Goal: Task Accomplishment & Management: Manage account settings

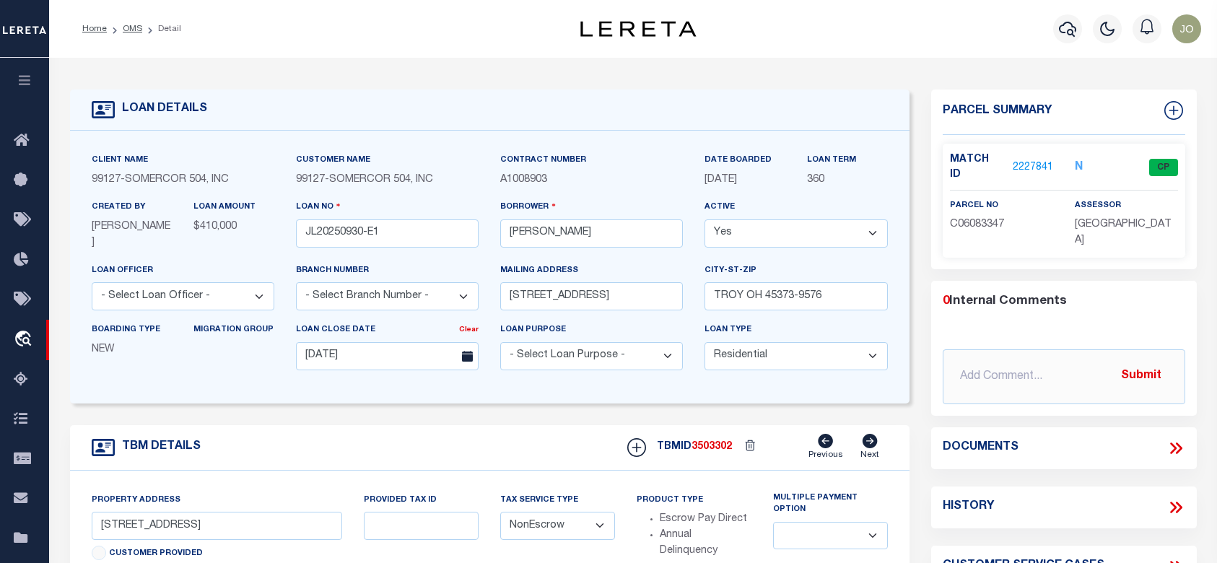
select select "10"
select select "NonEscrow"
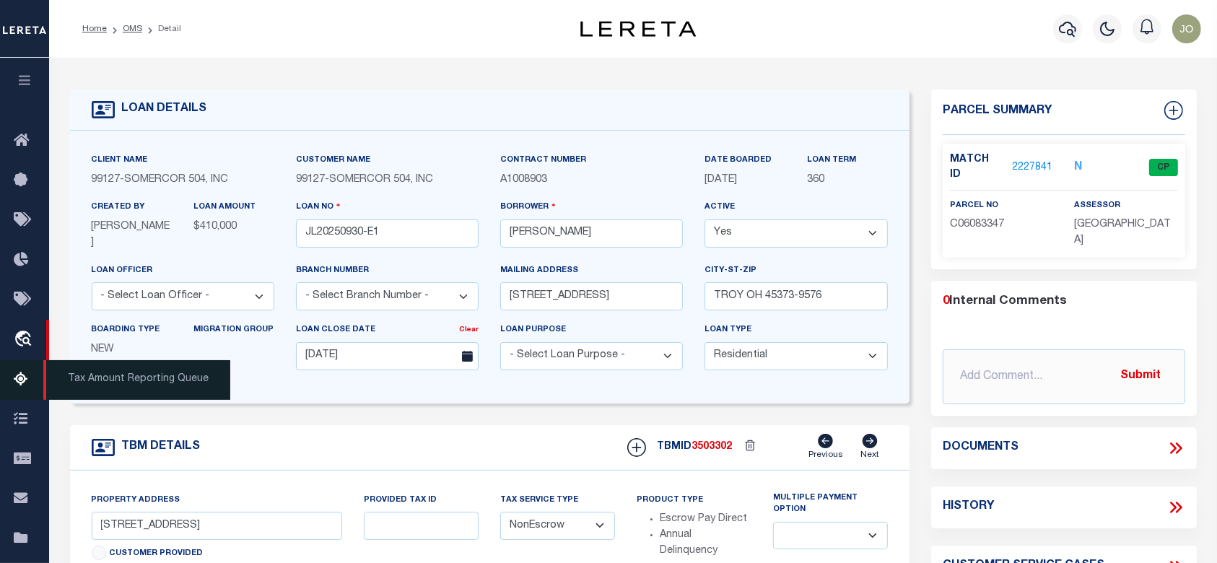
click at [21, 378] on icon at bounding box center [25, 380] width 23 height 18
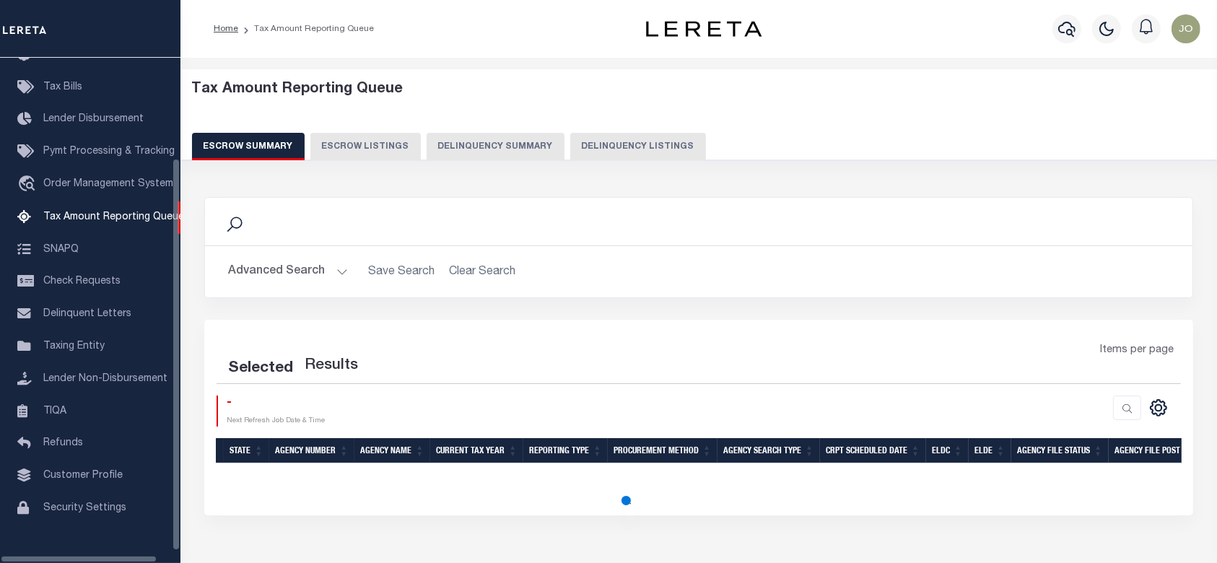
scroll to position [126, 0]
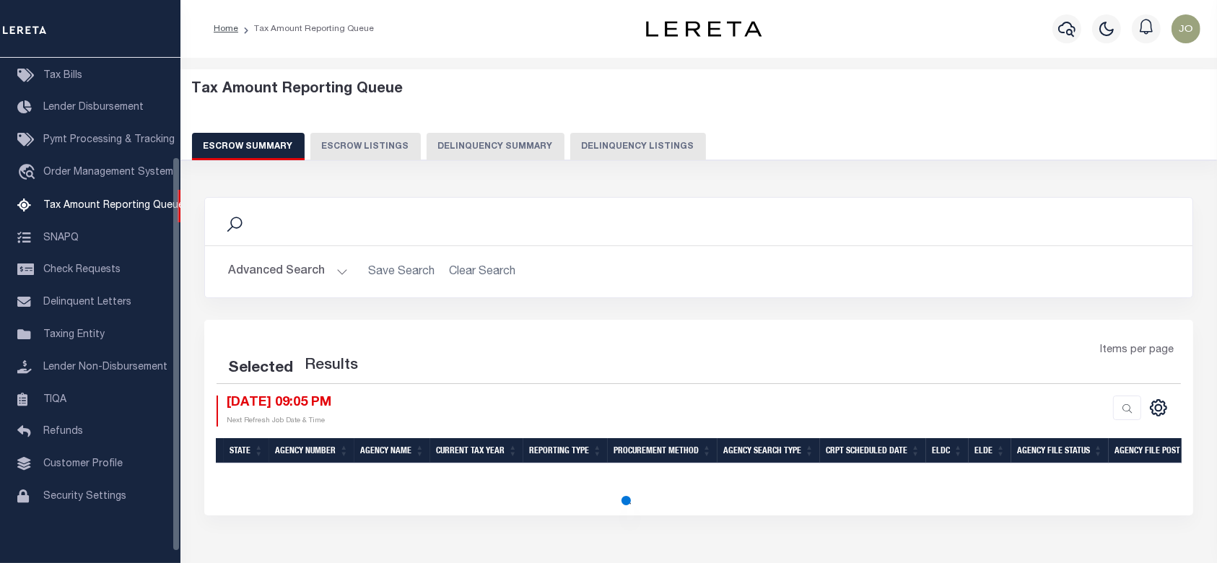
select select "100"
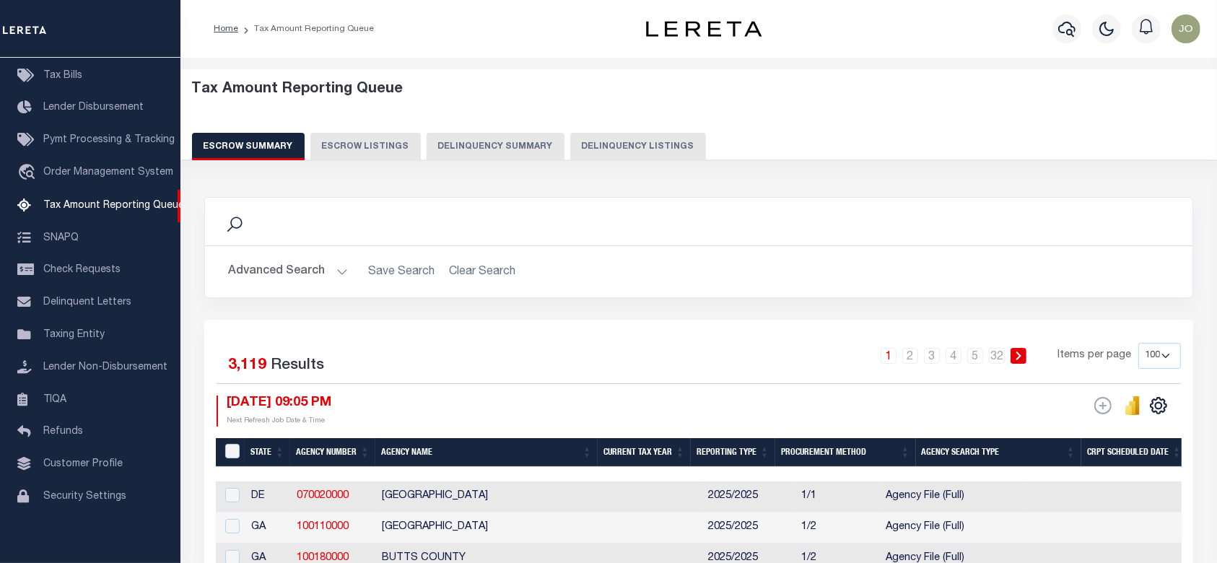
click at [482, 146] on button "Delinquency Summary" at bounding box center [496, 146] width 138 height 27
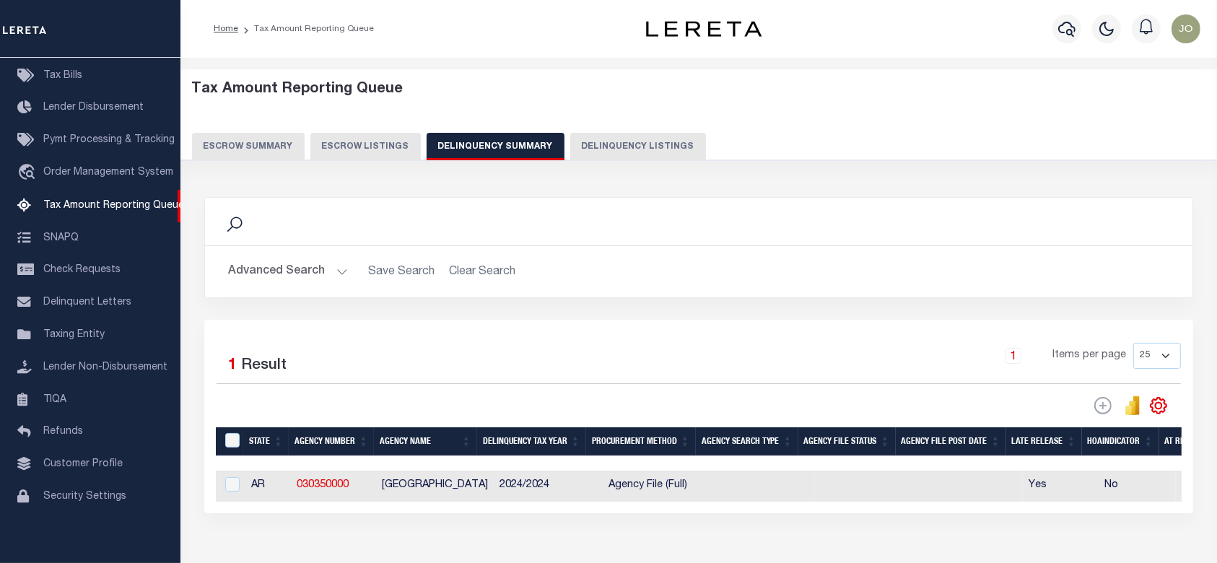
click at [360, 146] on button "Escrow Listings" at bounding box center [365, 146] width 110 height 27
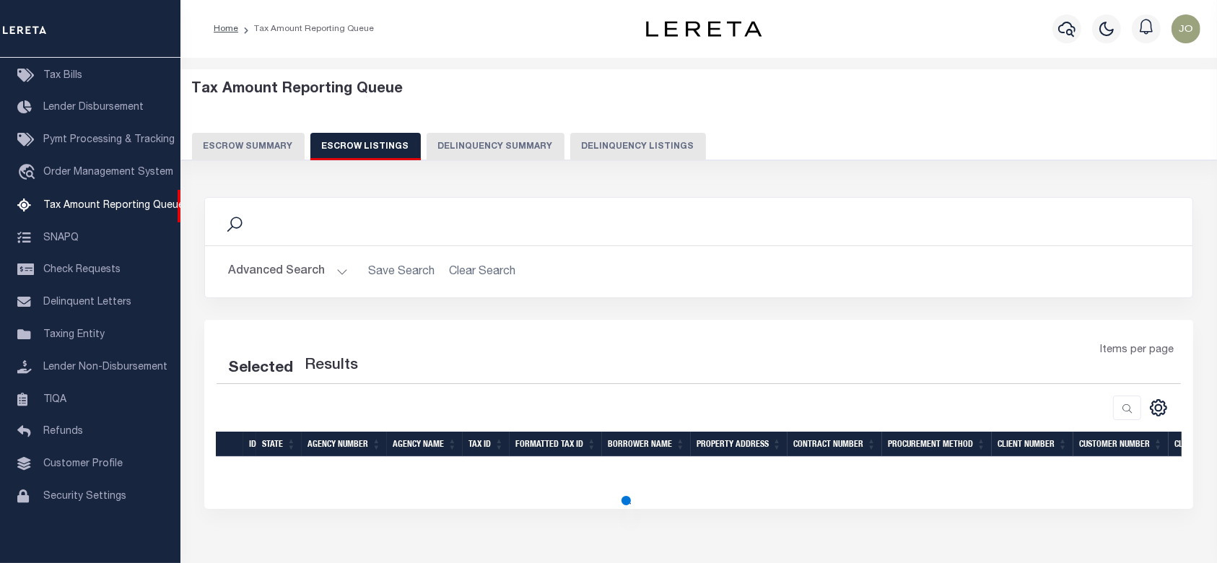
click at [464, 145] on button "Delinquency Summary" at bounding box center [496, 146] width 138 height 27
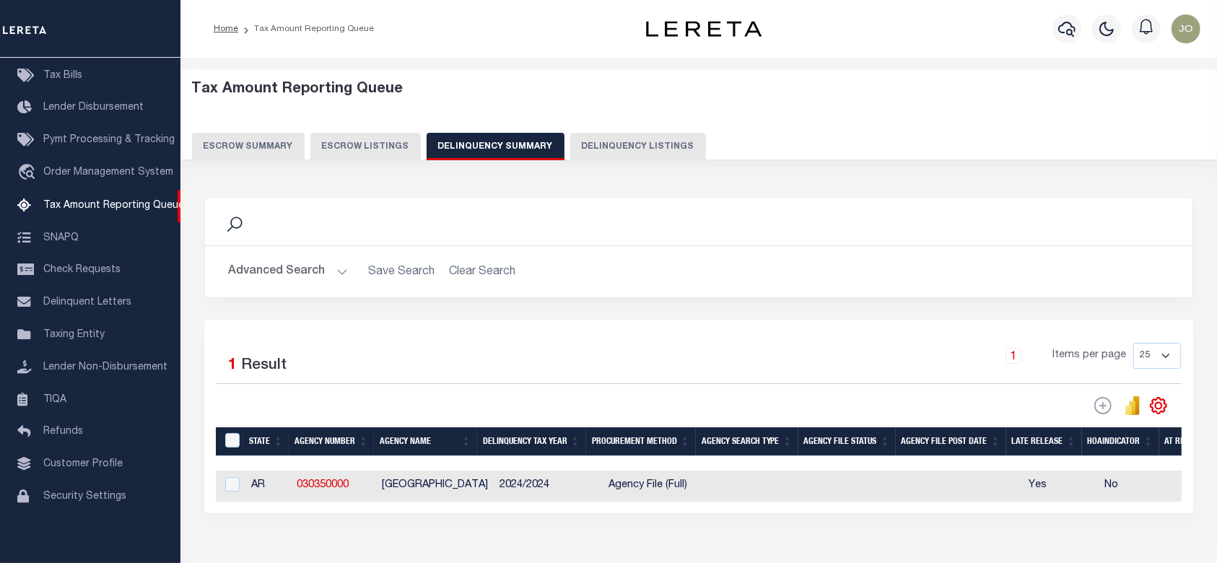
click at [326, 263] on button "Advanced Search" at bounding box center [288, 272] width 120 height 28
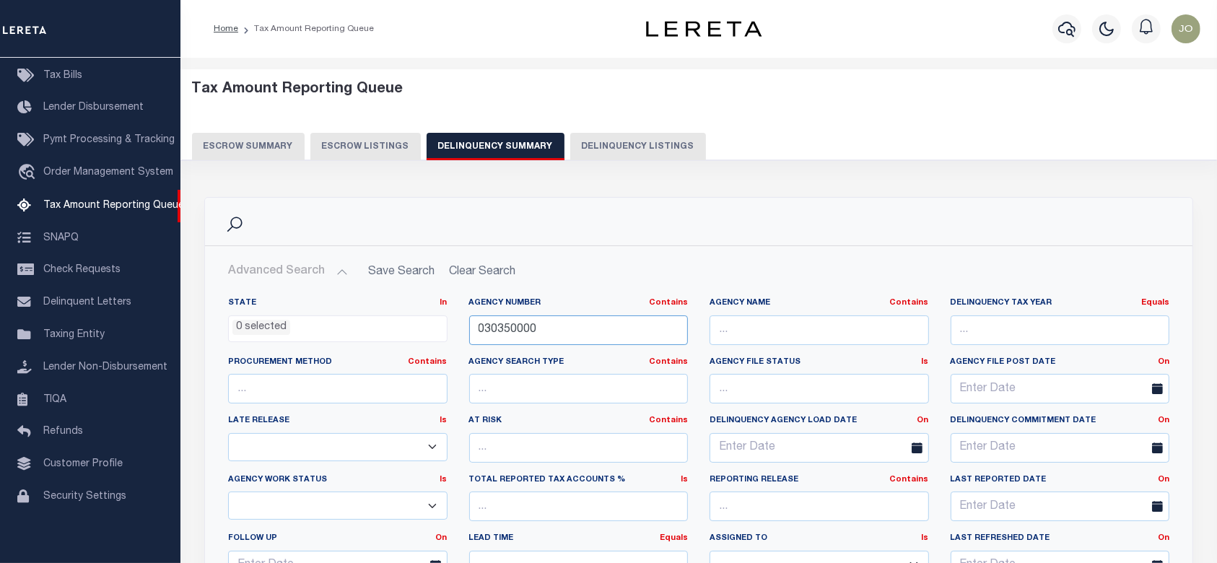
click at [554, 332] on input "030350000" at bounding box center [578, 331] width 219 height 30
paste input "3405"
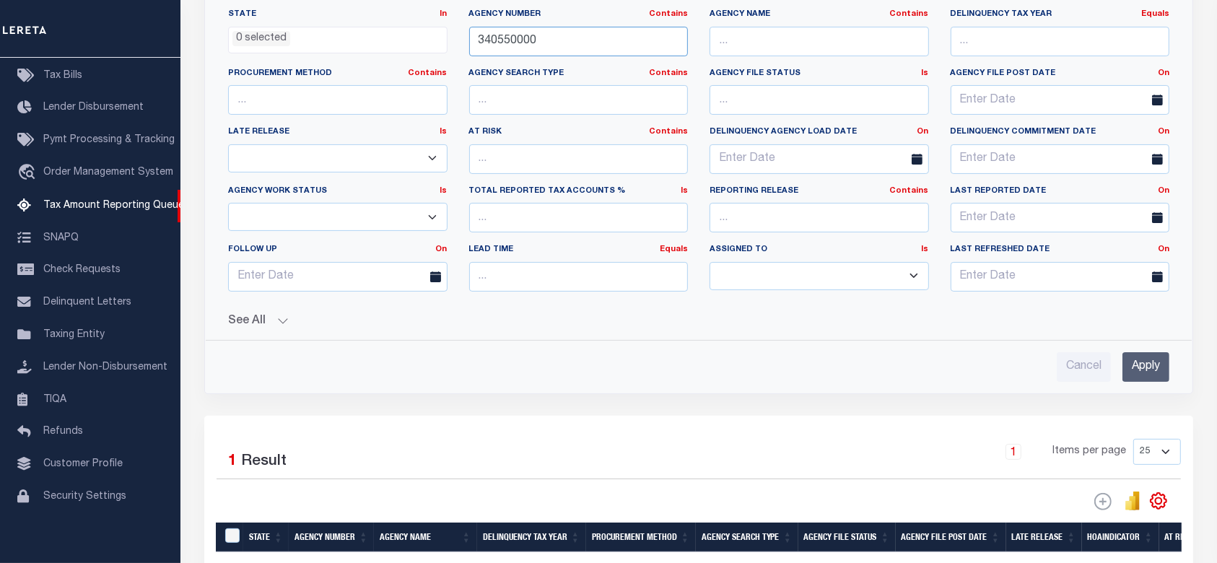
type input "340550000"
click at [1158, 362] on input "Apply" at bounding box center [1146, 367] width 47 height 30
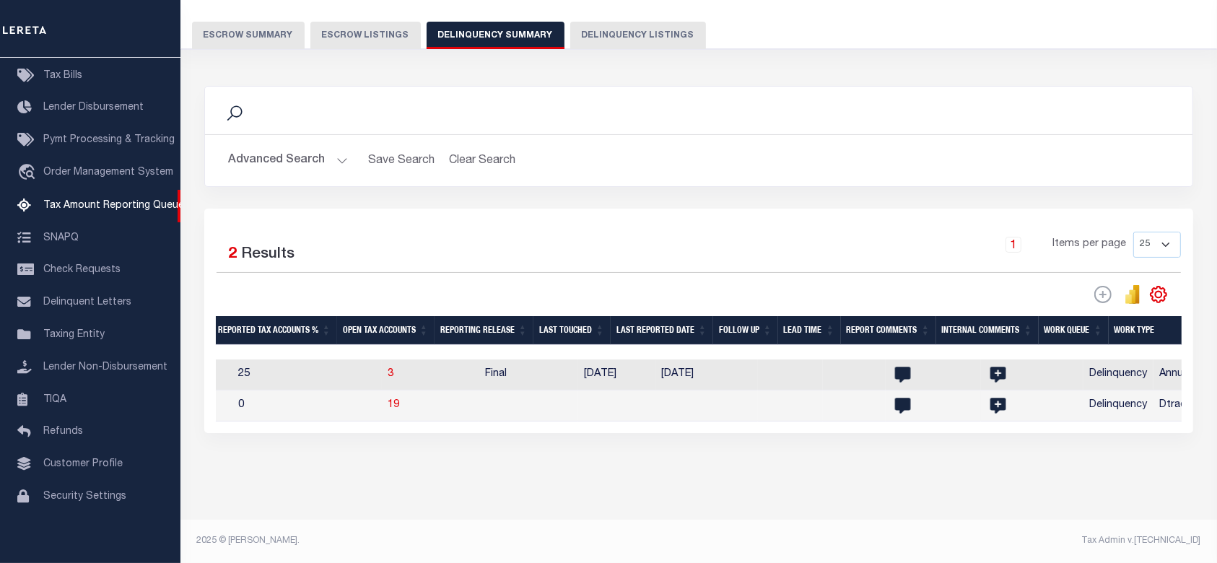
scroll to position [0, 1278]
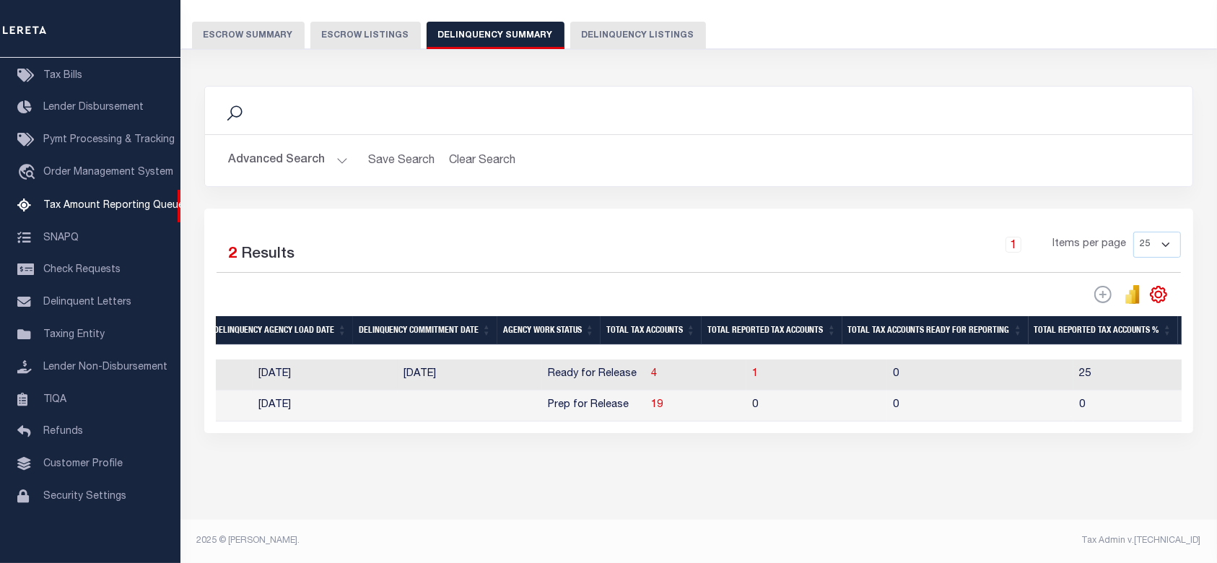
click at [645, 368] on td "4" at bounding box center [695, 375] width 101 height 31
checkbox input "true"
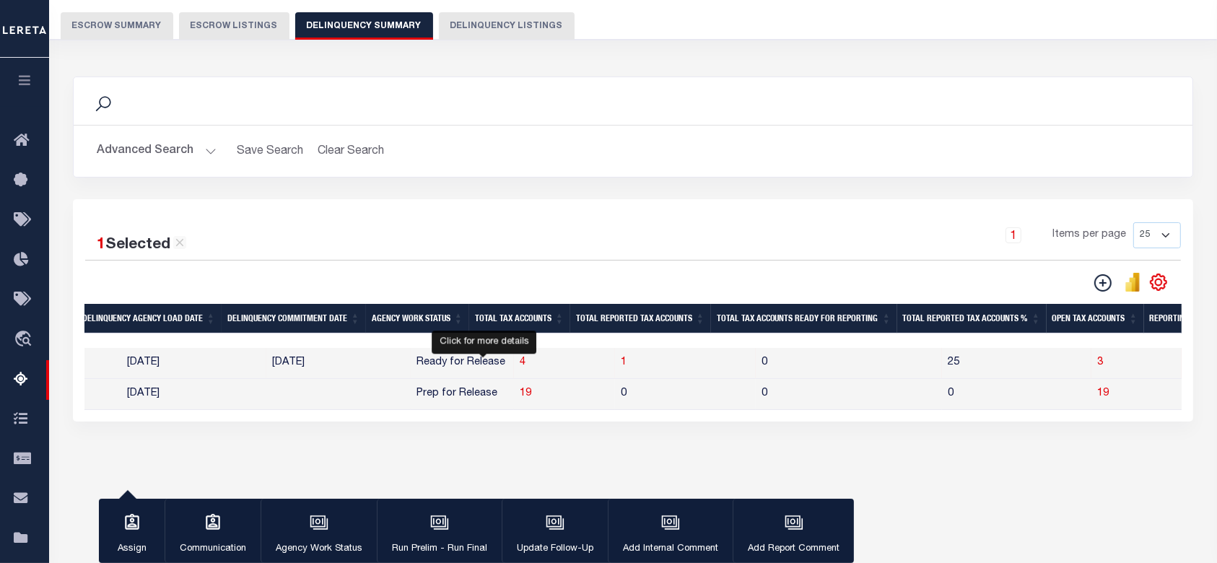
click at [520, 365] on span "4" at bounding box center [523, 362] width 6 height 10
select select "100"
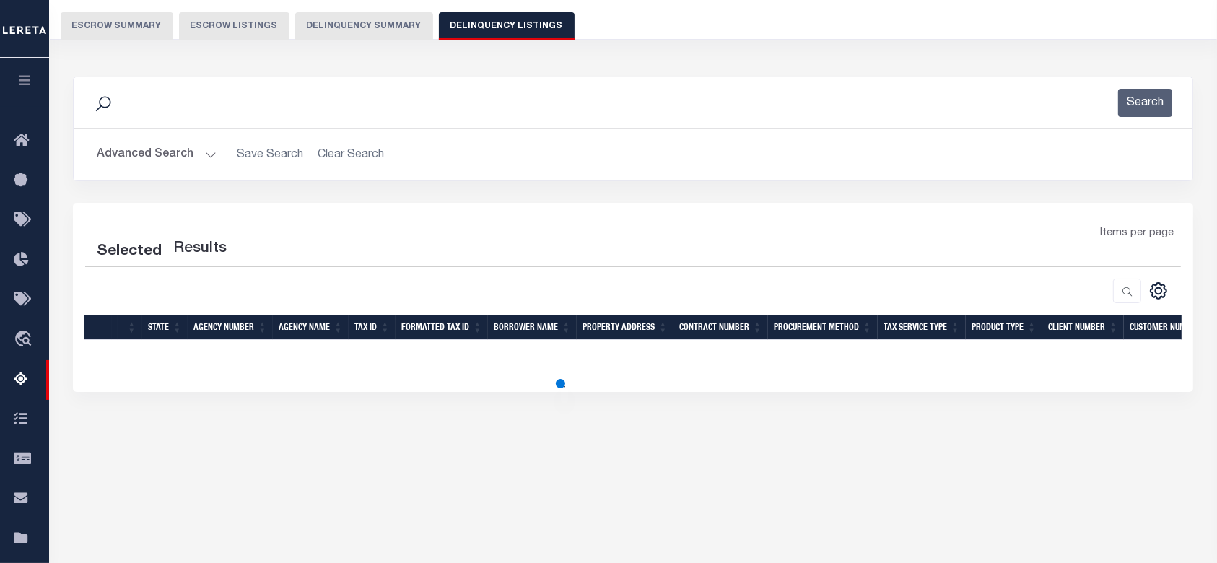
select select "100"
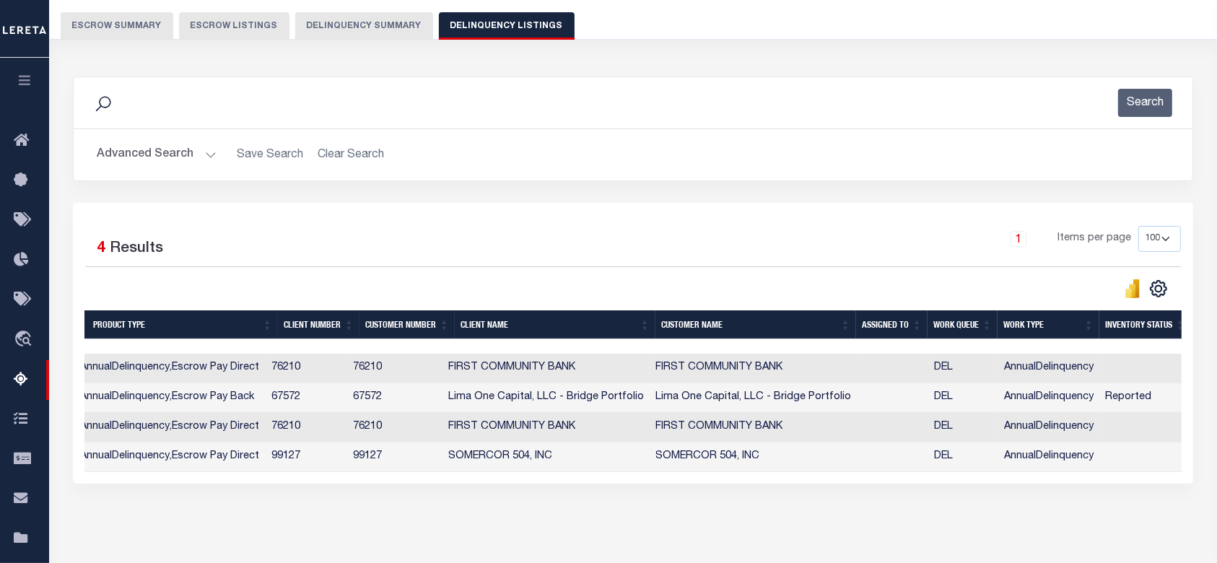
click at [920, 527] on div "Data sync process is currently running, you may face some response delays. Sear…" at bounding box center [634, 294] width 1140 height 465
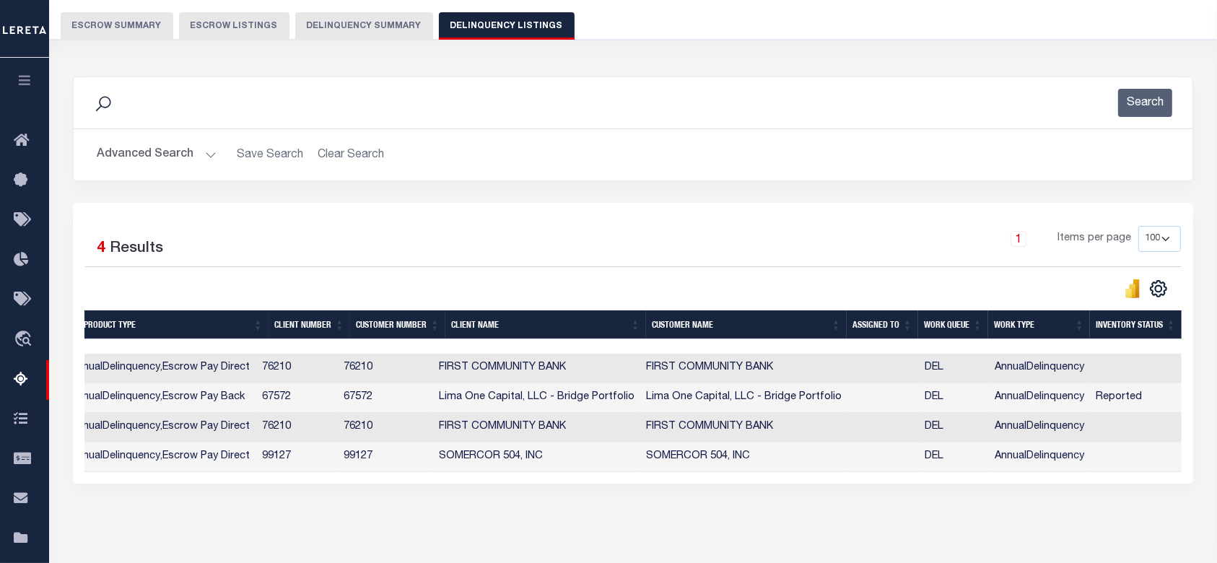
scroll to position [0, 491]
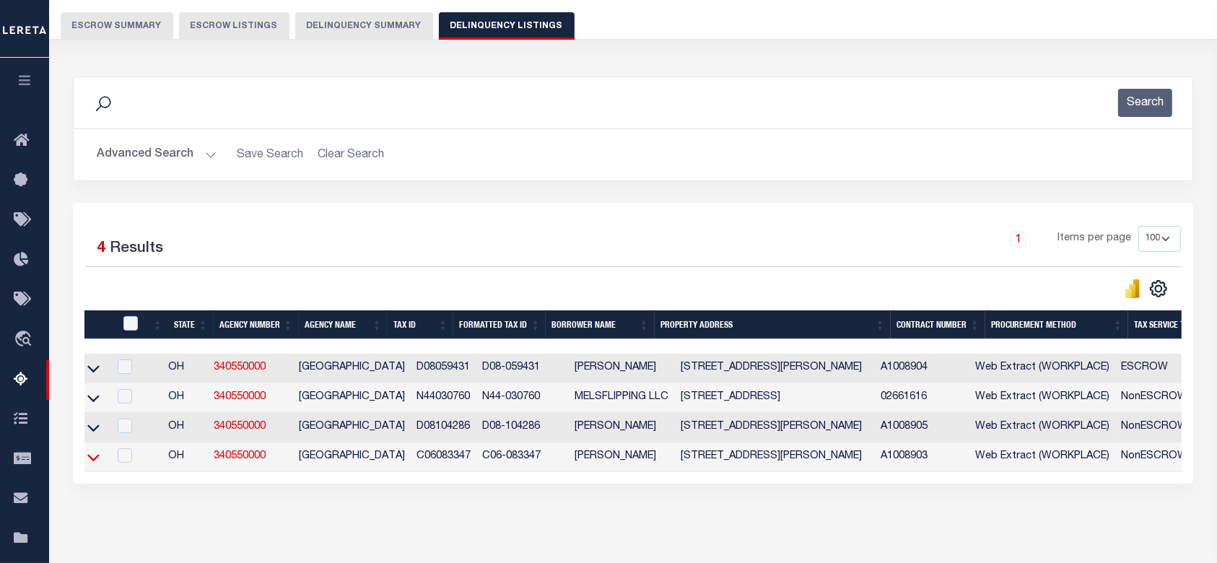
click at [91, 461] on icon at bounding box center [93, 457] width 12 height 7
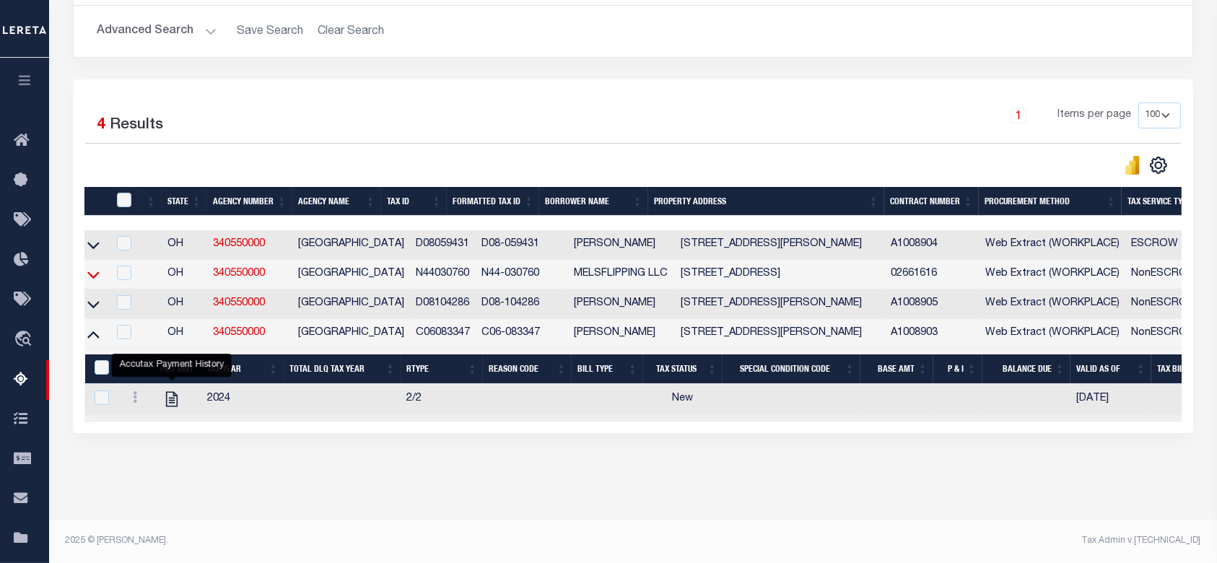
click at [94, 331] on icon at bounding box center [93, 334] width 12 height 7
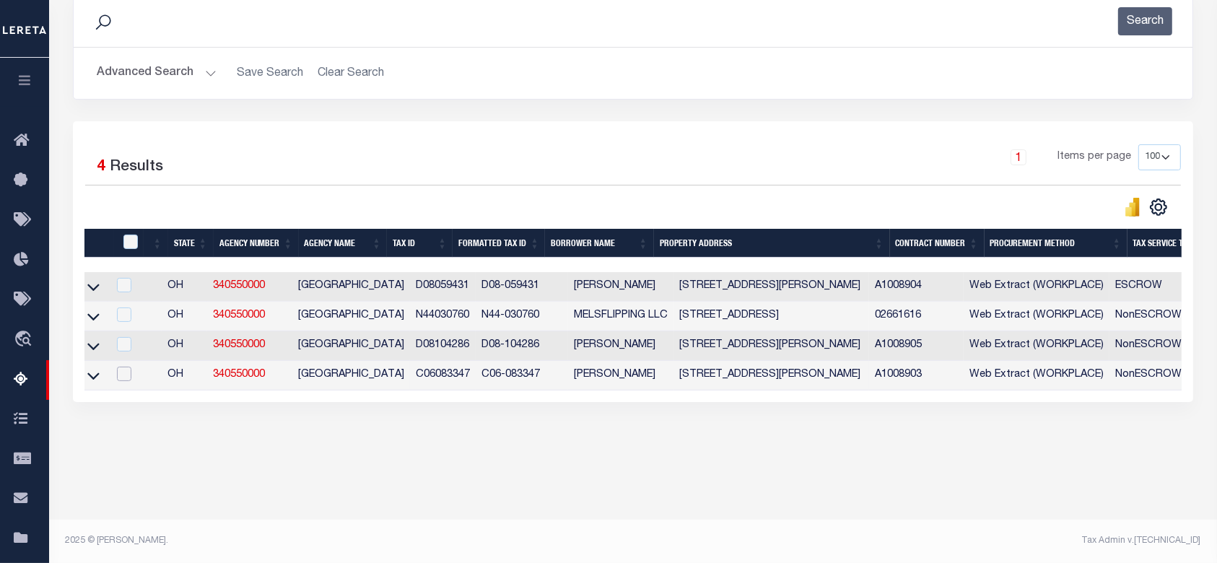
click at [129, 375] on input "checkbox" at bounding box center [124, 374] width 14 height 14
checkbox input "true"
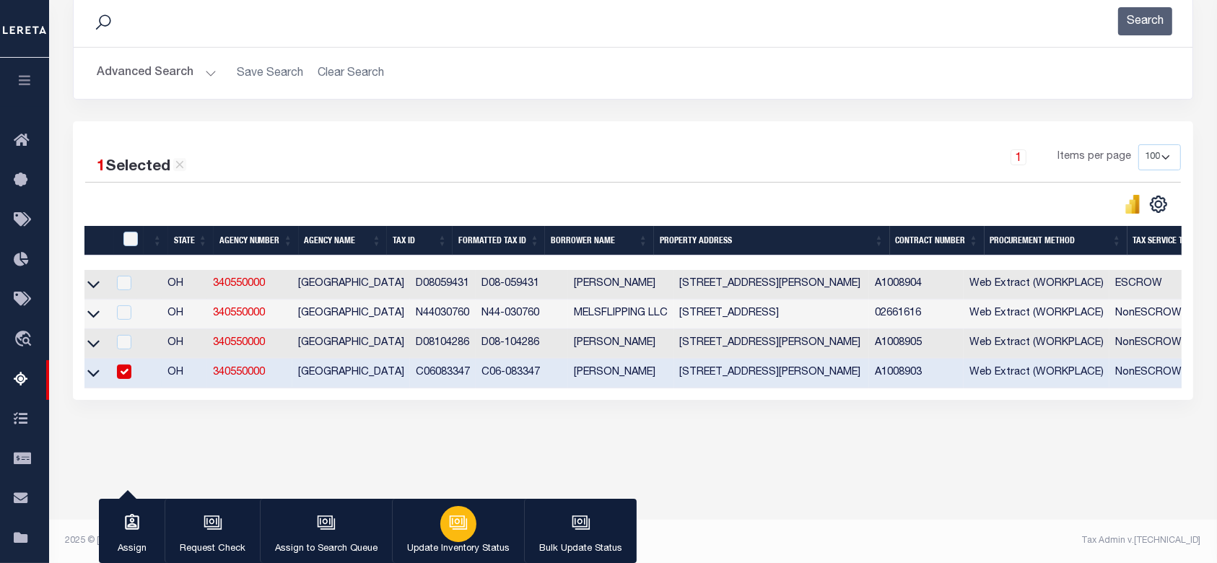
click at [487, 532] on button "Update Inventory Status" at bounding box center [458, 531] width 132 height 65
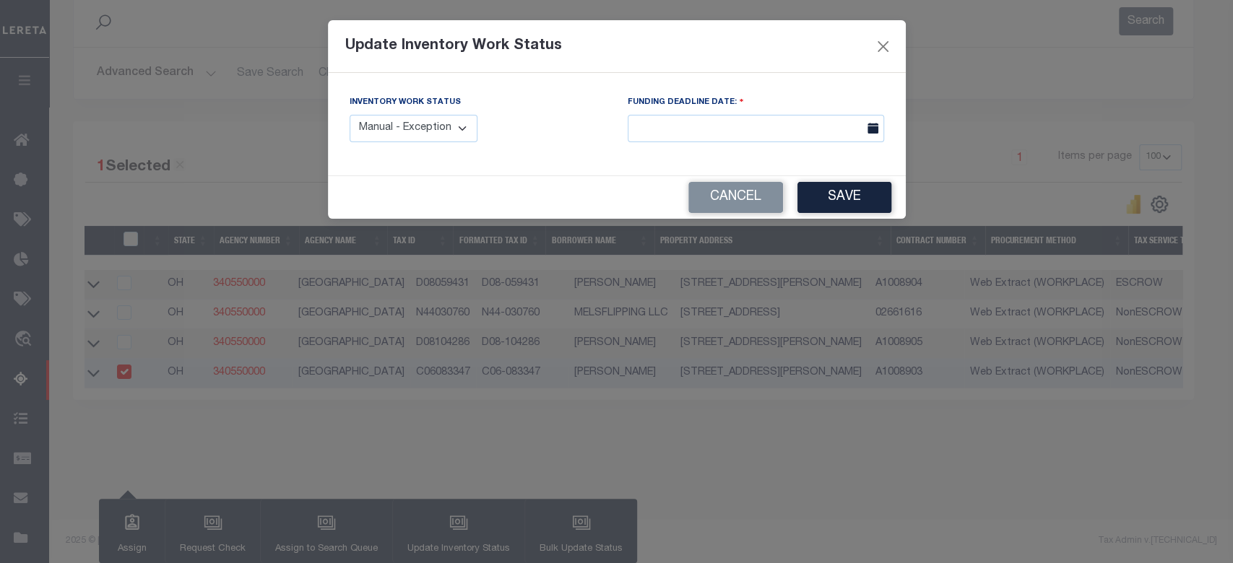
click at [415, 147] on div "Inventory Work Status Manual - Exception Pended - Awaiting Search Late Add Exce…" at bounding box center [478, 124] width 278 height 59
click at [417, 134] on select "Manual - Exception Pended - Awaiting Search Late Add Exception Completed" at bounding box center [413, 129] width 129 height 28
select select "4"
click at [349, 115] on select "Manual - Exception Pended - Awaiting Search Late Add Exception Completed" at bounding box center [413, 129] width 129 height 28
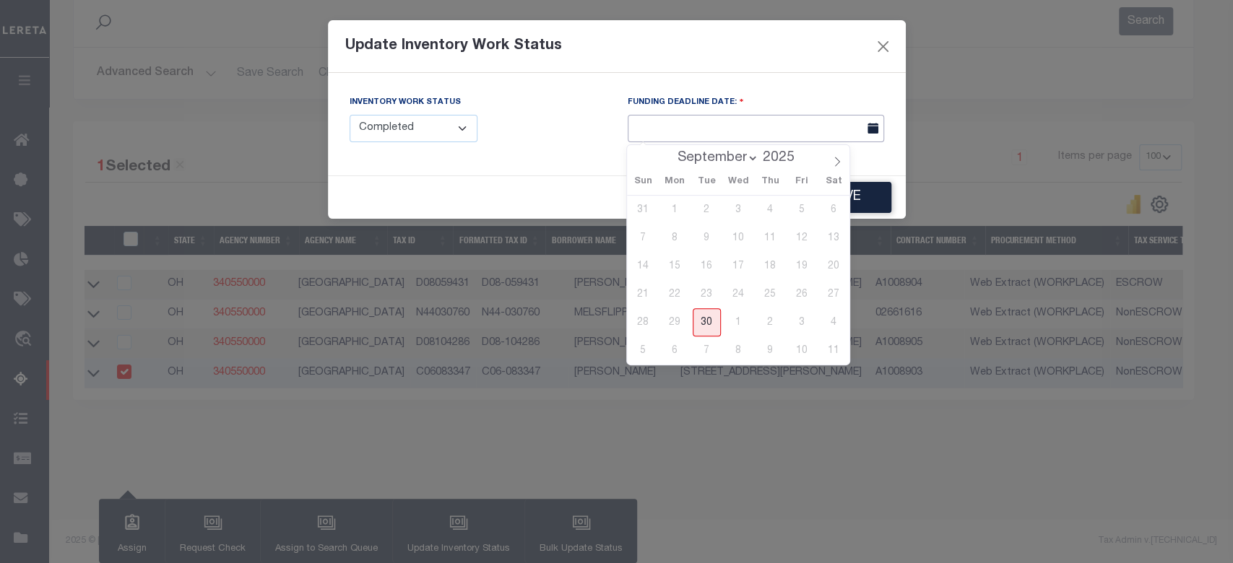
click at [724, 130] on input "text" at bounding box center [755, 129] width 256 height 28
click at [713, 318] on span "30" at bounding box center [706, 322] width 28 height 28
type input "[DATE]"
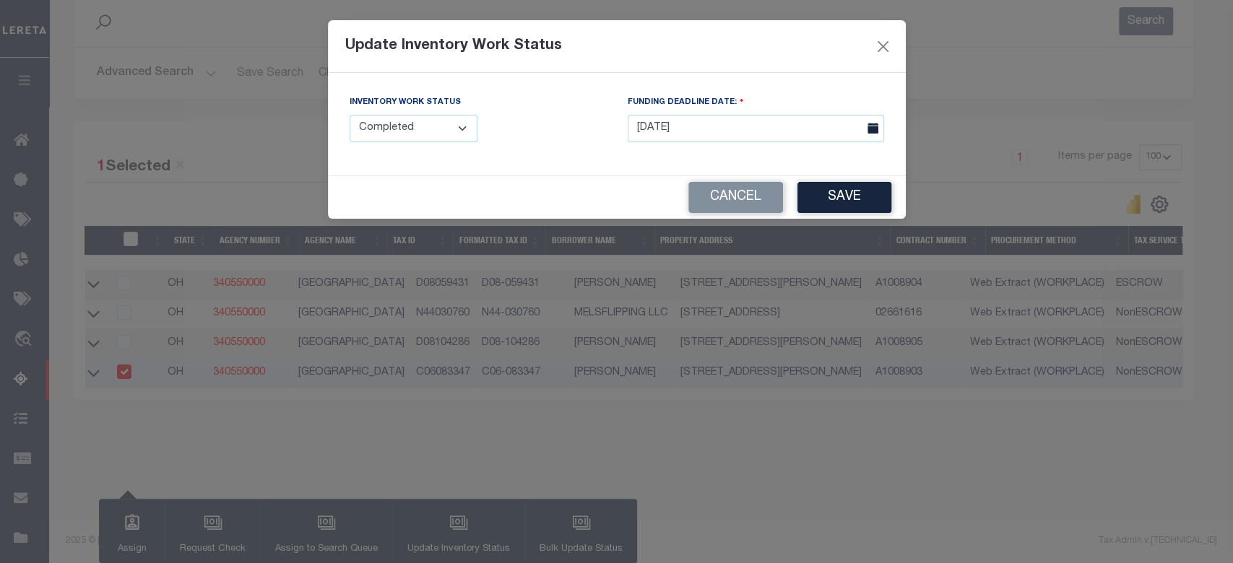
click at [820, 197] on button "Save" at bounding box center [844, 197] width 94 height 31
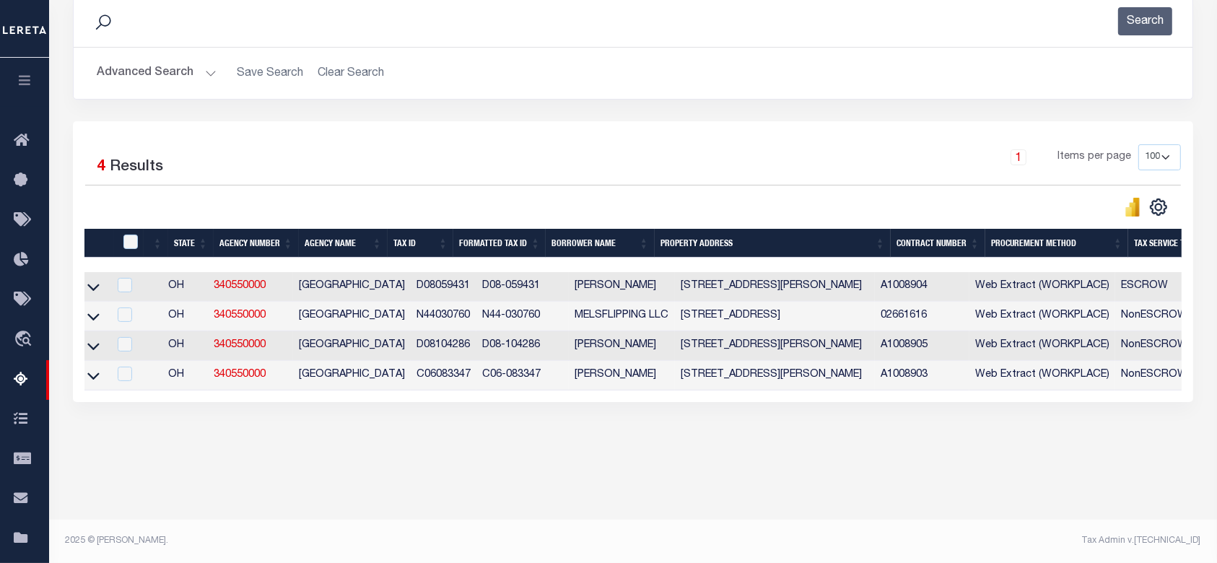
click at [830, 402] on div "1 Selected 4 Results 1 Items per page 10 25 50 100 500" at bounding box center [633, 261] width 1121 height 281
click at [827, 402] on div "1 Selected 4 Results 1 Items per page 10 25 50 100 500" at bounding box center [633, 261] width 1121 height 281
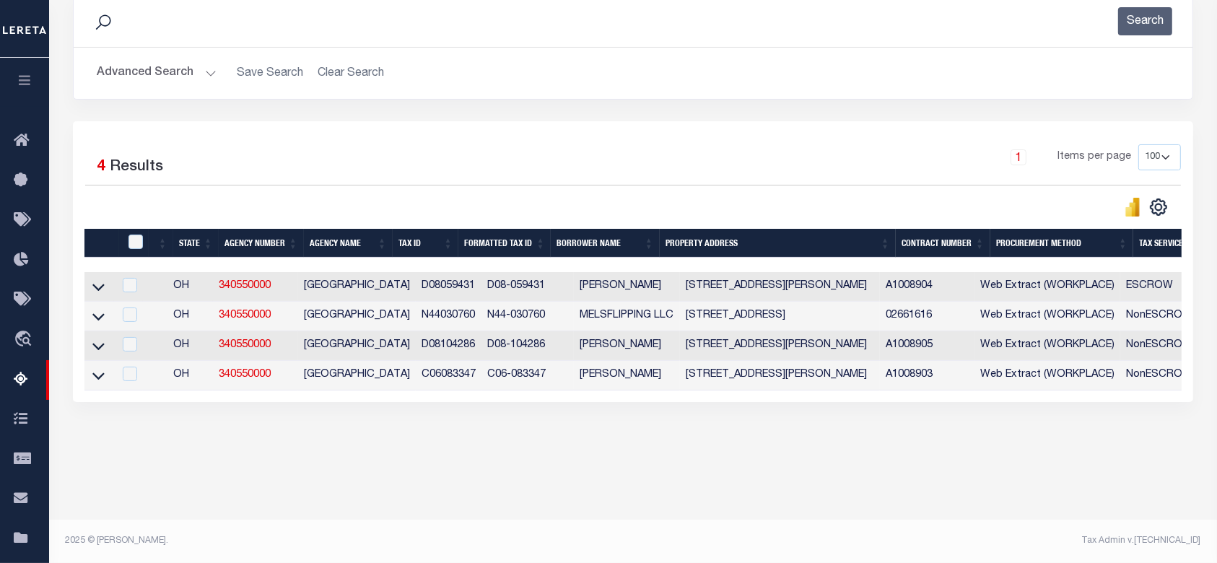
scroll to position [0, 0]
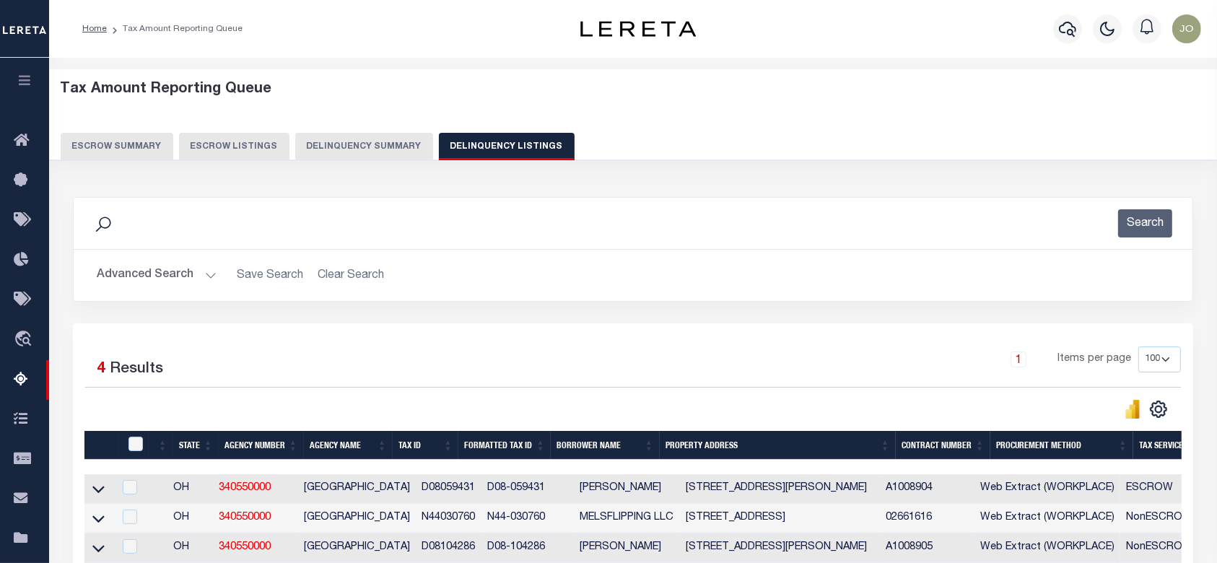
click at [364, 168] on div "Tax Amount Reporting Queue Escrow Summary Escrow Listings Delinquency Summary" at bounding box center [633, 125] width 1196 height 113
click at [370, 146] on button "Delinquency Summary" at bounding box center [364, 146] width 138 height 27
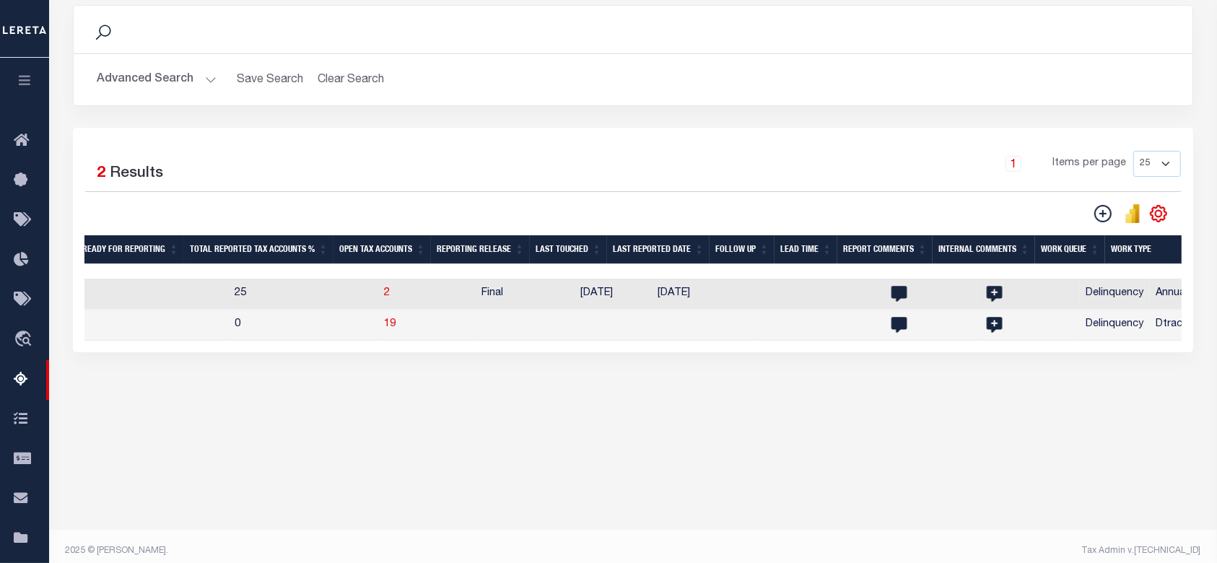
scroll to position [0, 1823]
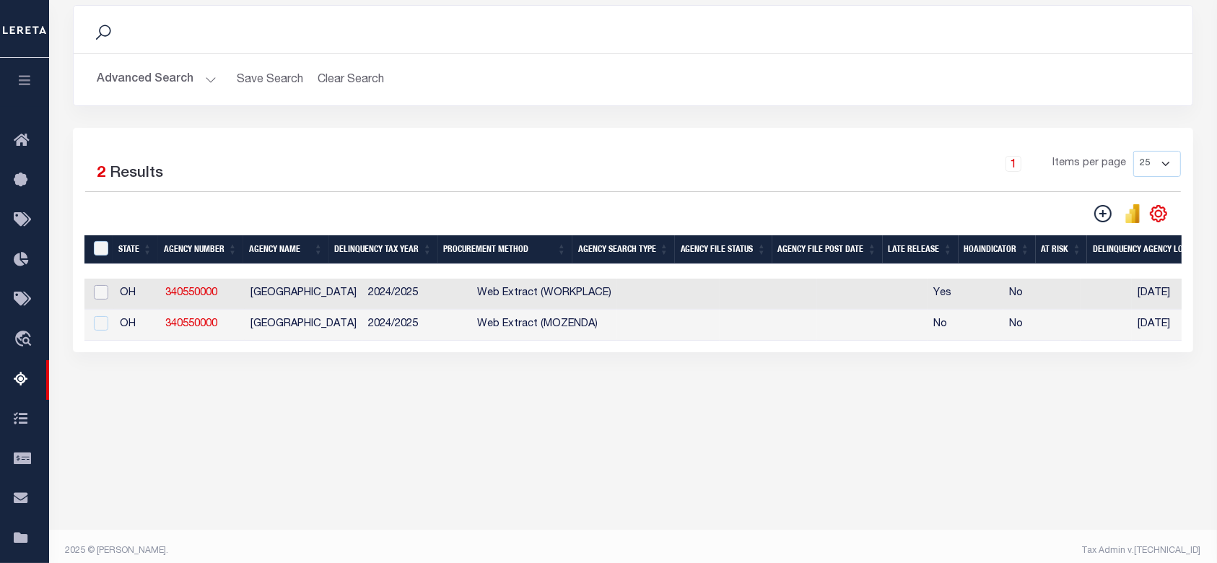
click at [105, 292] on input "checkbox" at bounding box center [101, 292] width 14 height 14
checkbox input "true"
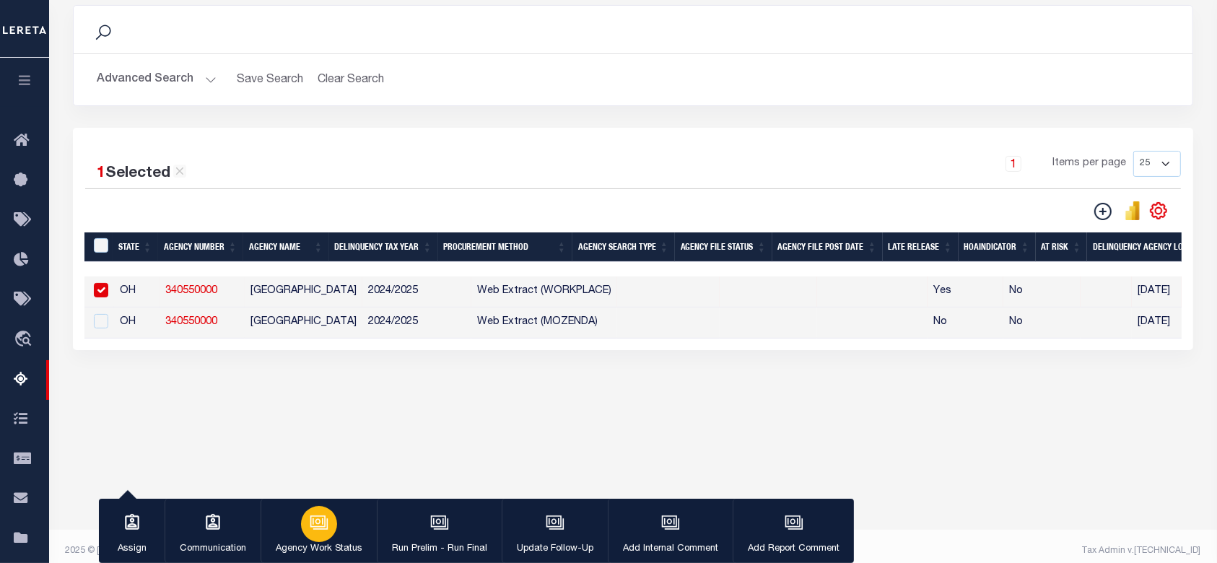
click at [310, 531] on icon "button" at bounding box center [319, 522] width 19 height 19
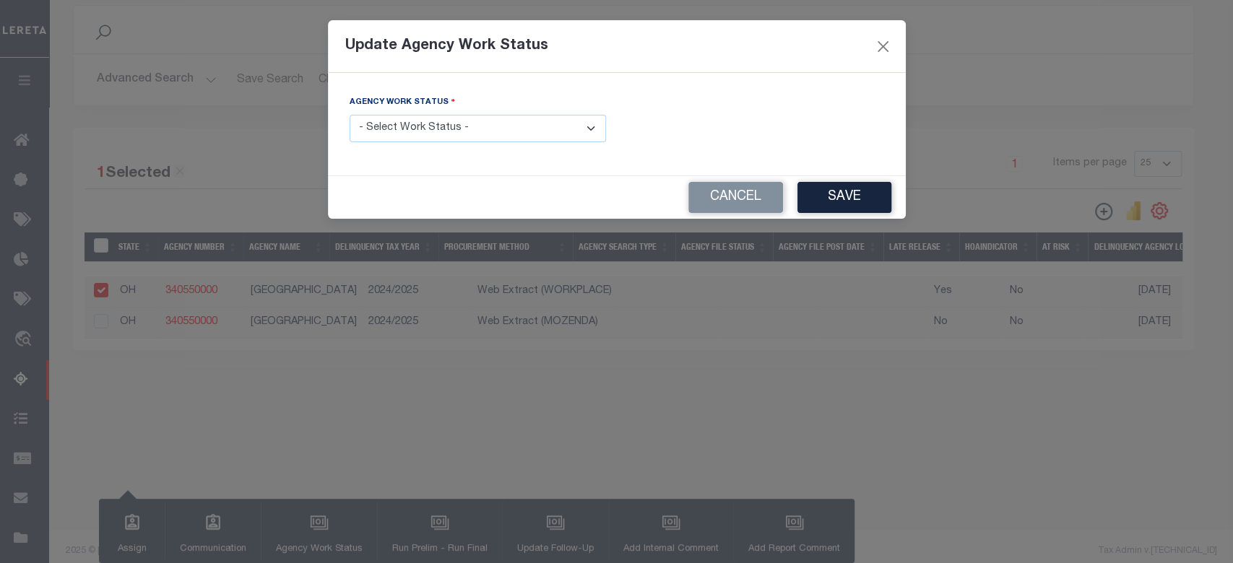
click at [427, 143] on div "Agency Work Status - Select Work Status - In Progress Pending Agency Follow-up …" at bounding box center [478, 124] width 278 height 59
click at [439, 116] on select "- Select Work Status - In Progress Pending Agency Follow-up Pending QC Ready fo…" at bounding box center [477, 129] width 256 height 28
select select "6"
click at [349, 115] on select "- Select Work Status - In Progress Pending Agency Follow-up Pending QC Ready fo…" at bounding box center [477, 129] width 256 height 28
click at [844, 214] on div "Cancel Save" at bounding box center [617, 197] width 578 height 43
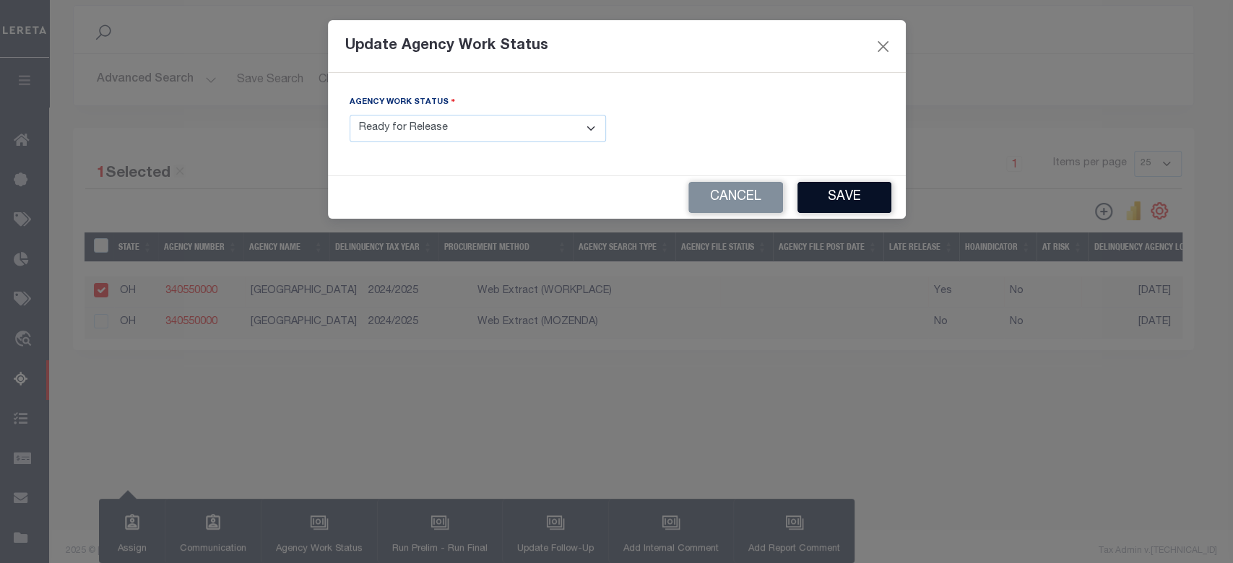
click at [848, 191] on button "Save" at bounding box center [844, 197] width 94 height 31
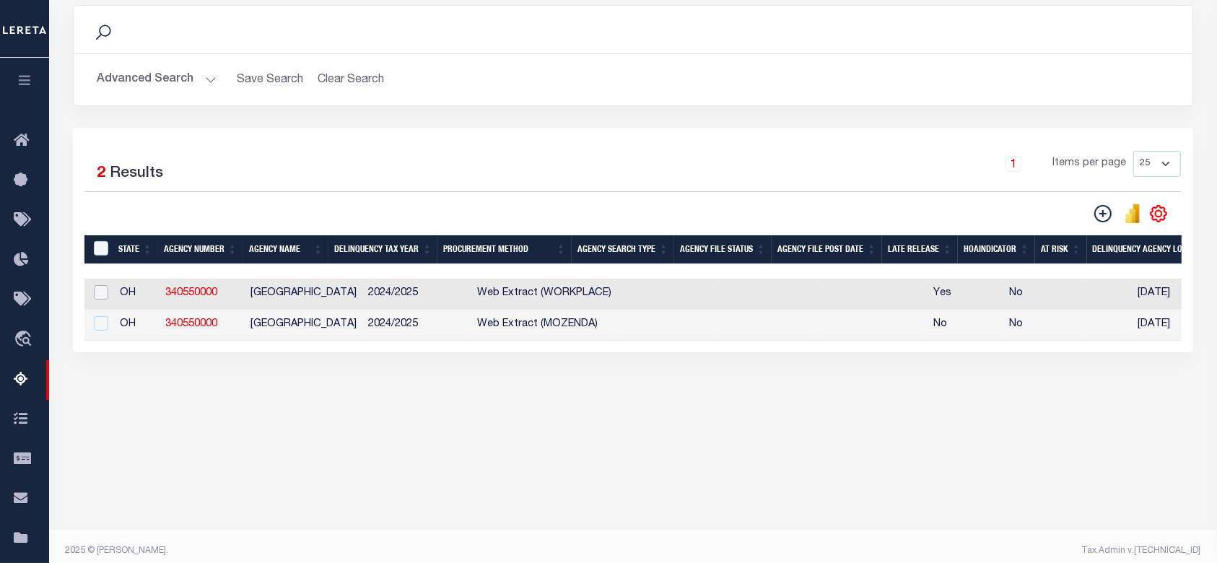
click at [103, 295] on input "checkbox" at bounding box center [101, 292] width 14 height 14
checkbox input "true"
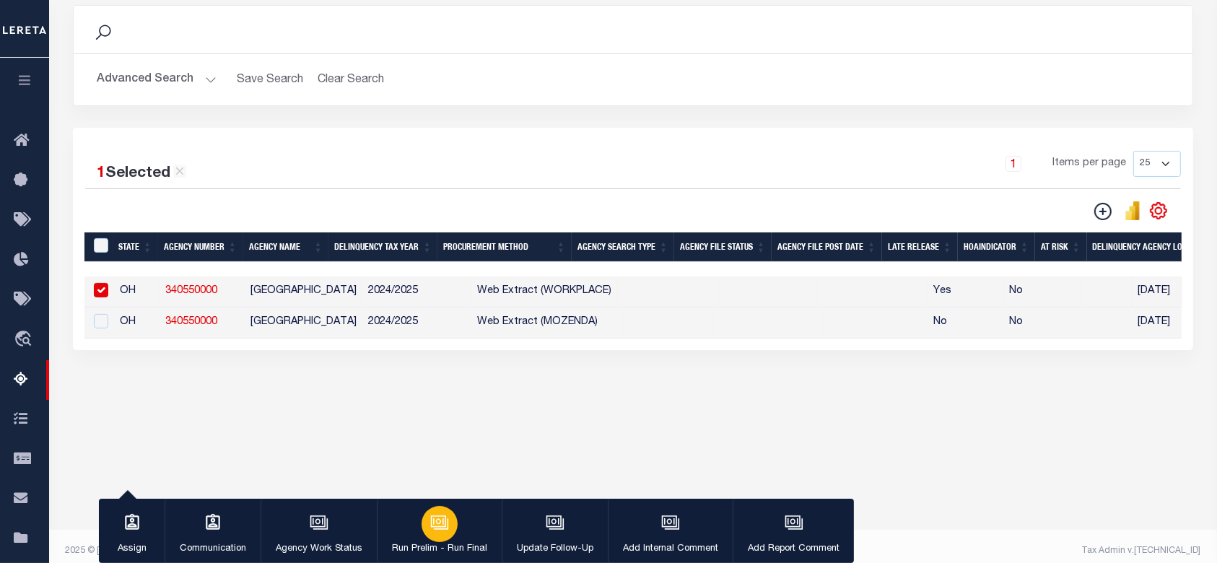
click at [451, 534] on div "button" at bounding box center [440, 524] width 36 height 36
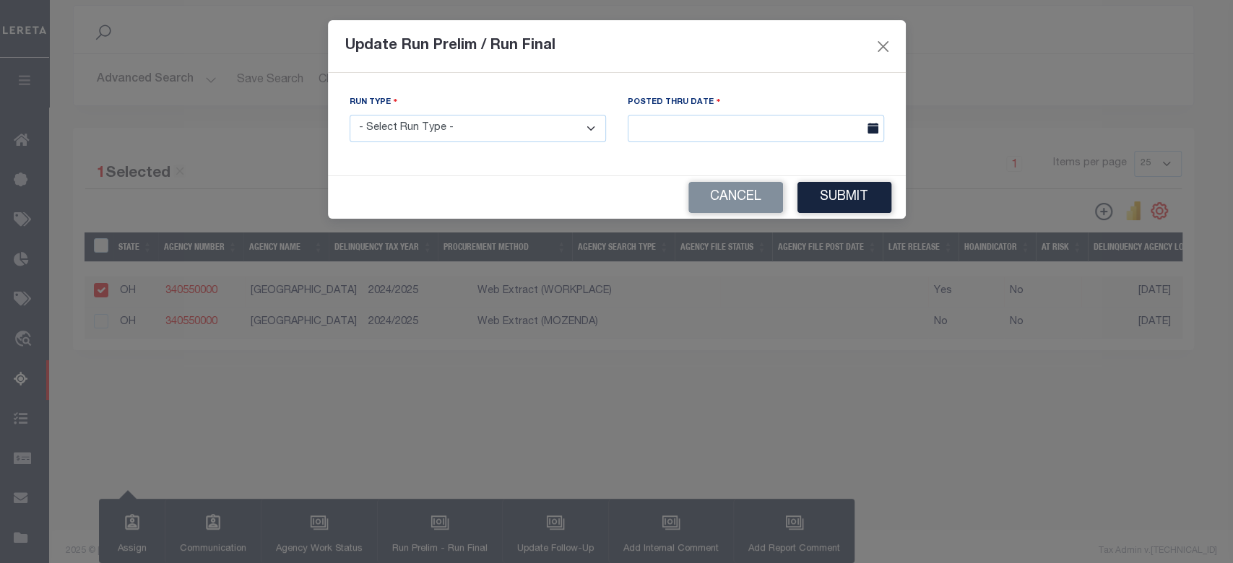
click at [547, 130] on select "- Select Run Type - Prelim Run Final Run" at bounding box center [477, 129] width 256 height 28
select select "F"
click at [349, 115] on select "- Select Run Type - Prelim Run Final Run" at bounding box center [477, 129] width 256 height 28
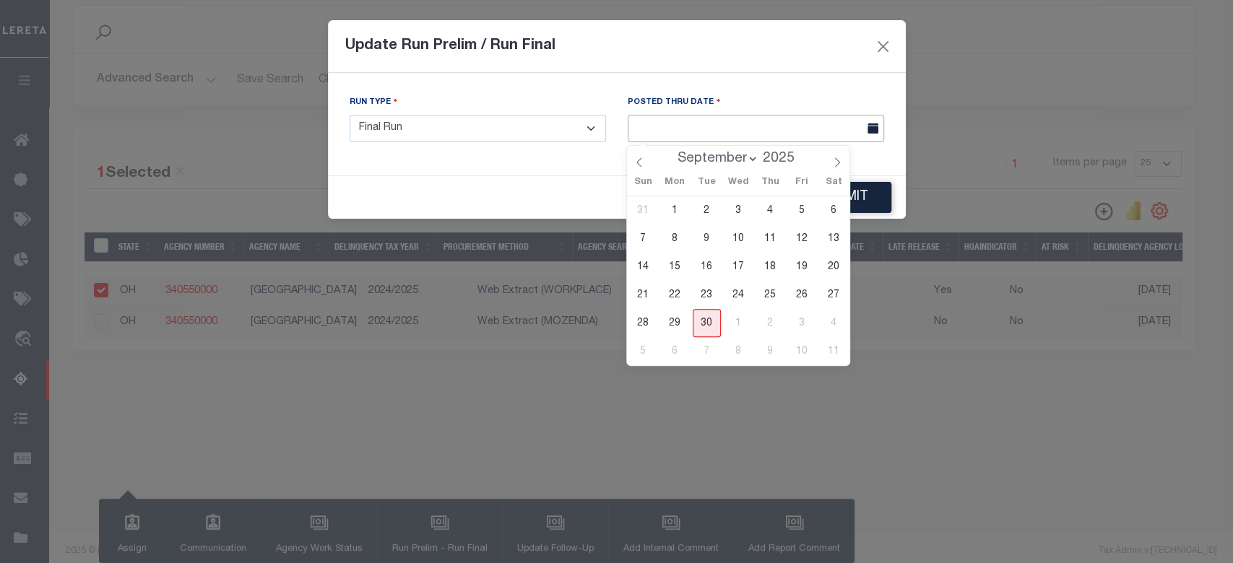
click at [723, 132] on input "text" at bounding box center [755, 129] width 256 height 28
click at [713, 321] on span "30" at bounding box center [706, 323] width 28 height 28
type input "[DATE]"
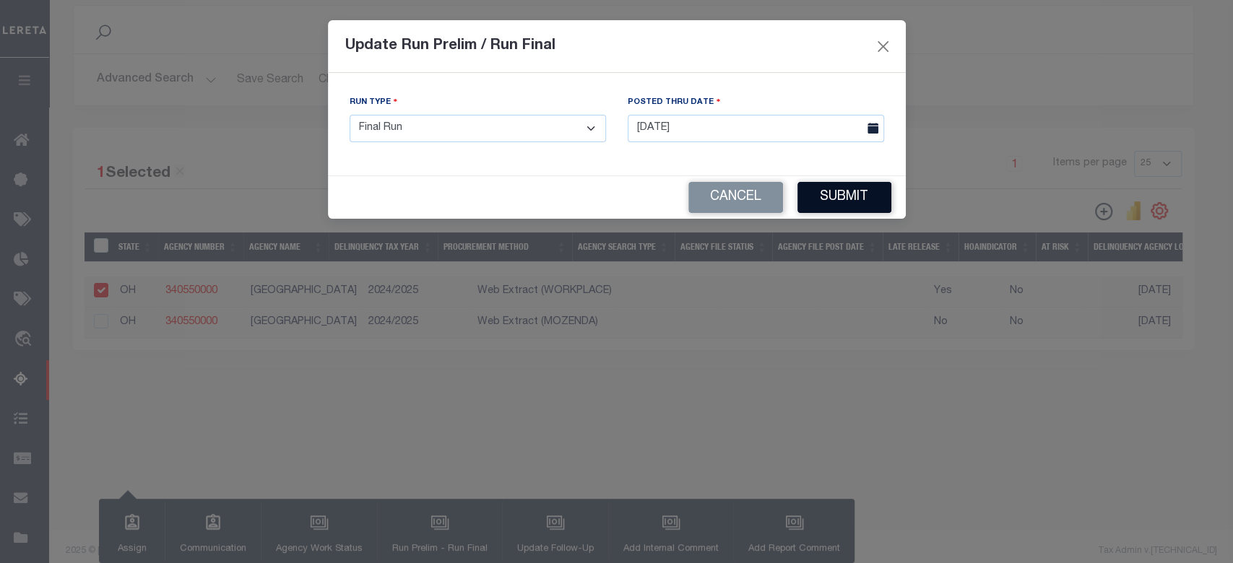
click at [833, 205] on button "Submit" at bounding box center [844, 197] width 94 height 31
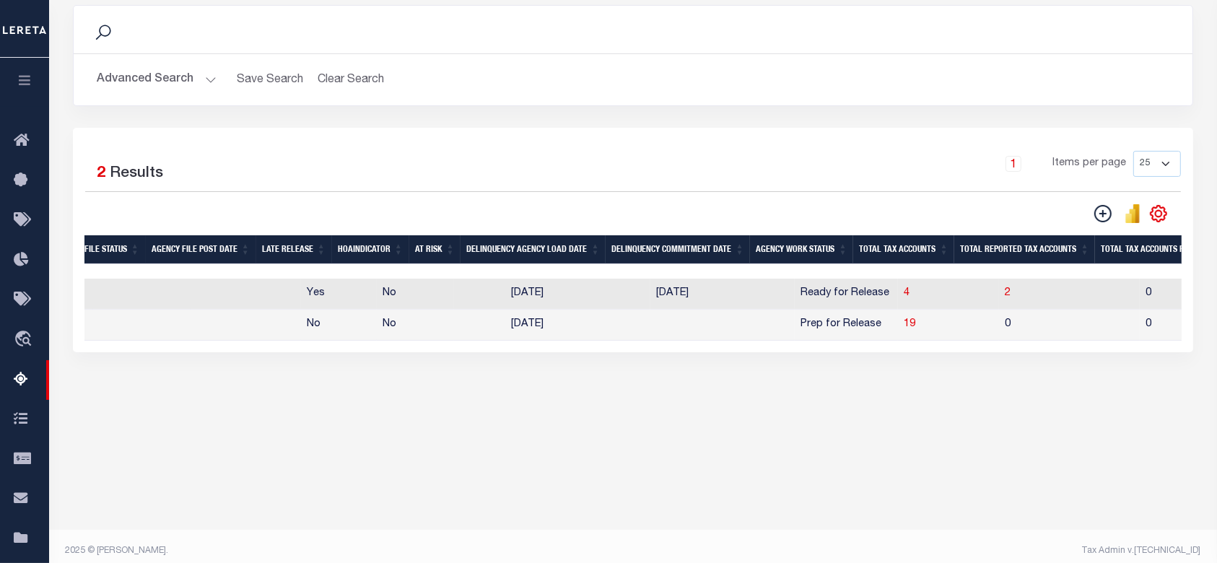
scroll to position [0, 0]
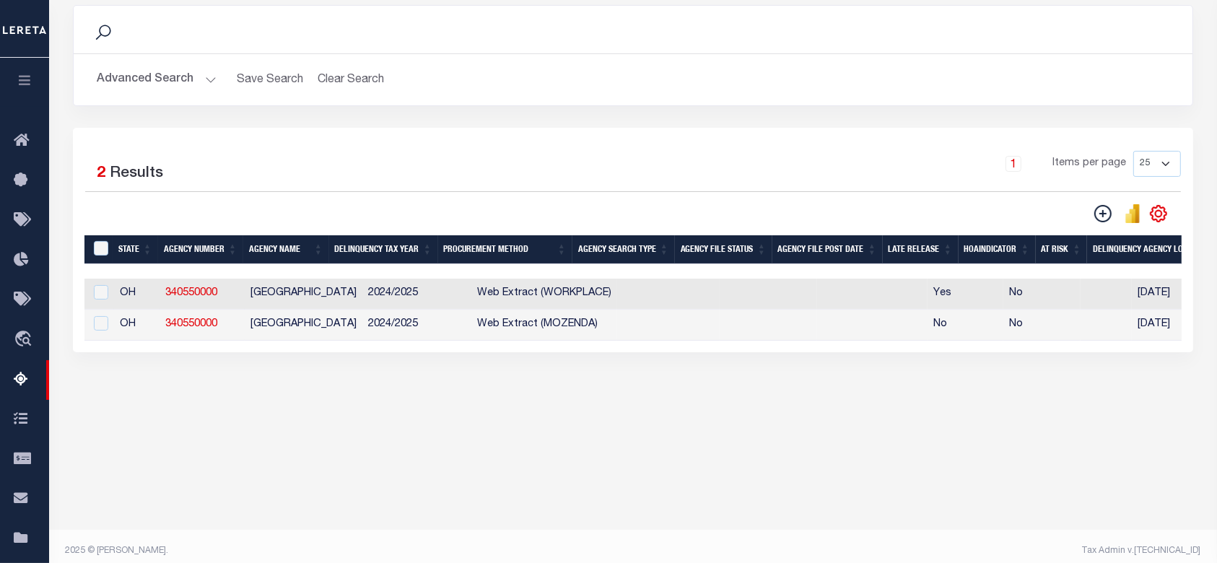
click at [494, 341] on div "State Agency Number Agency Name Delinquency Tax Year Procurement Method Agency …" at bounding box center [632, 310] width 1097 height 62
click at [497, 341] on div "State Agency Number Agency Name Delinquency Tax Year Procurement Method Agency …" at bounding box center [632, 310] width 1097 height 62
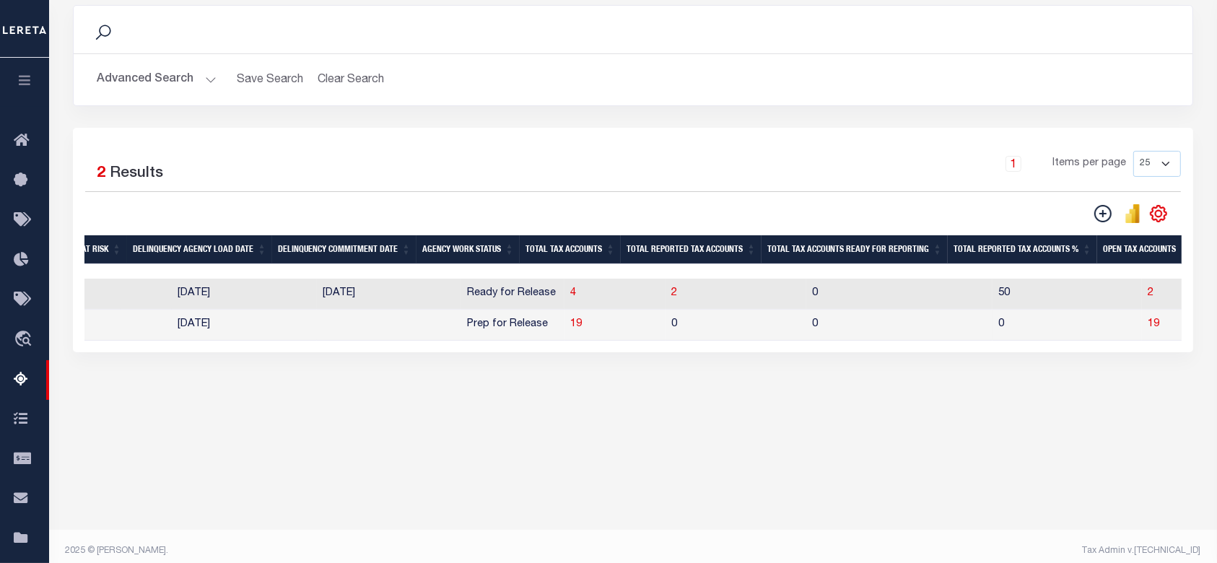
scroll to position [0, 1040]
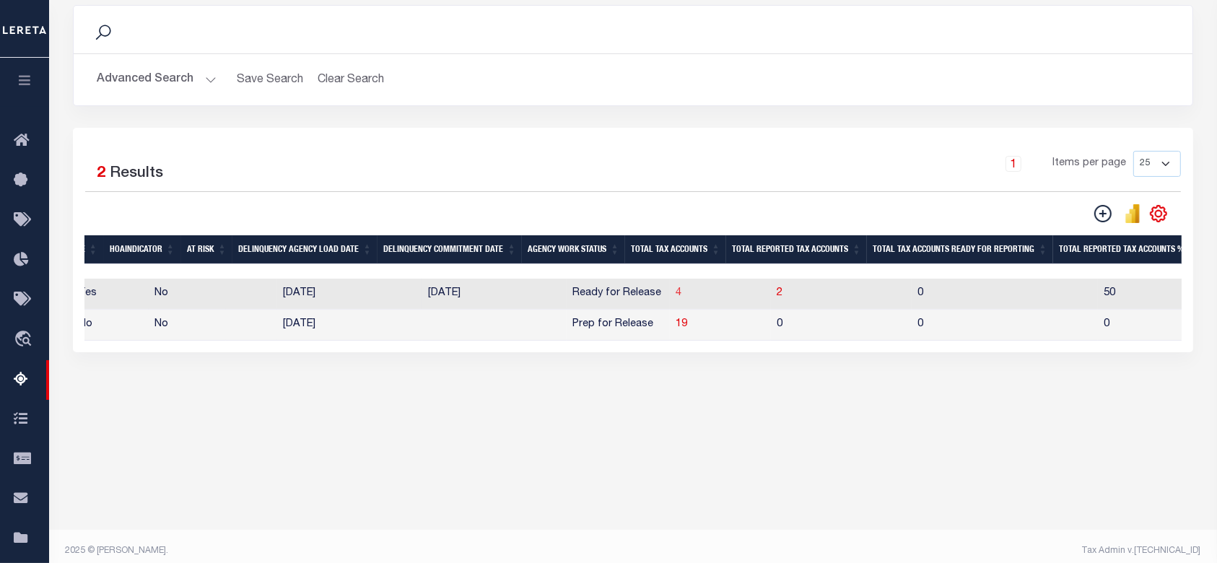
click at [676, 298] on span "4" at bounding box center [679, 293] width 6 height 10
select select "100"
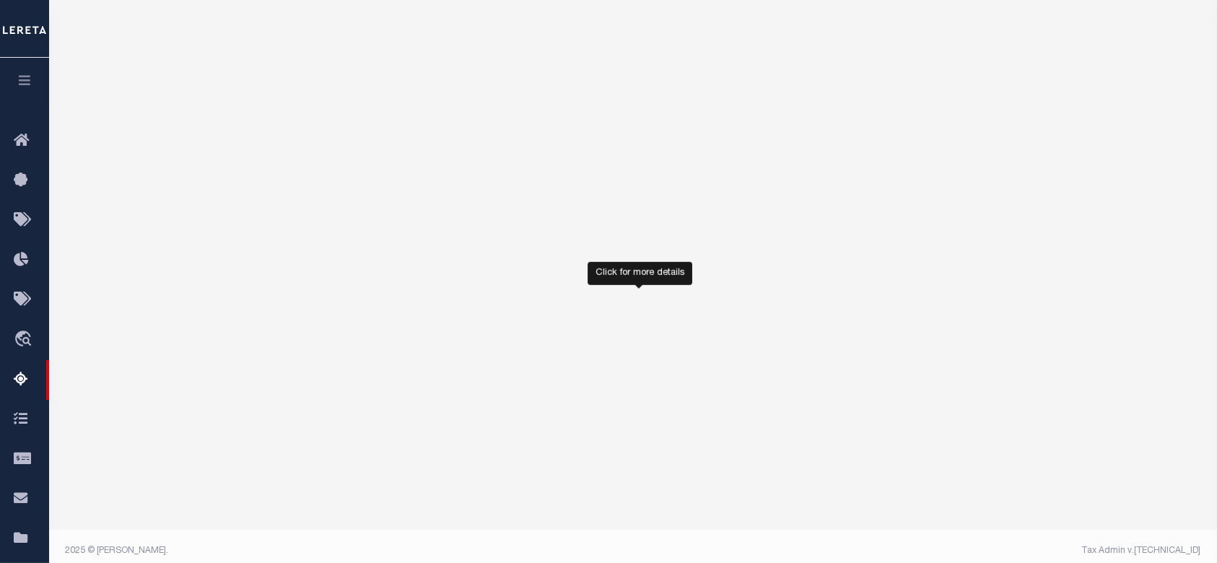
select select "100"
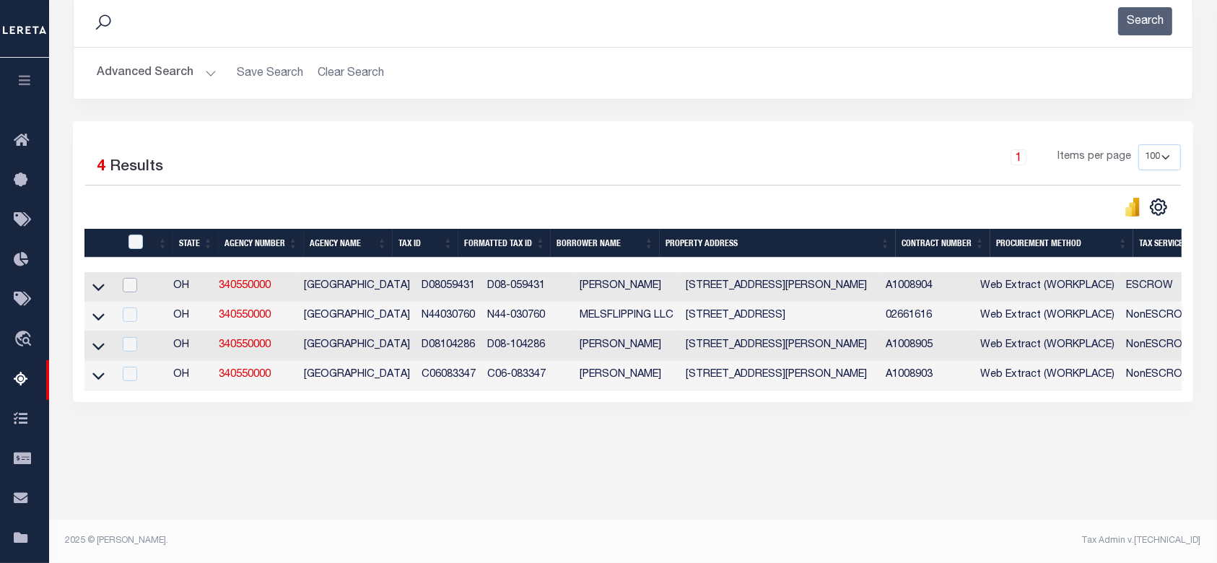
click at [134, 280] on input "checkbox" at bounding box center [130, 285] width 14 height 14
checkbox input "true"
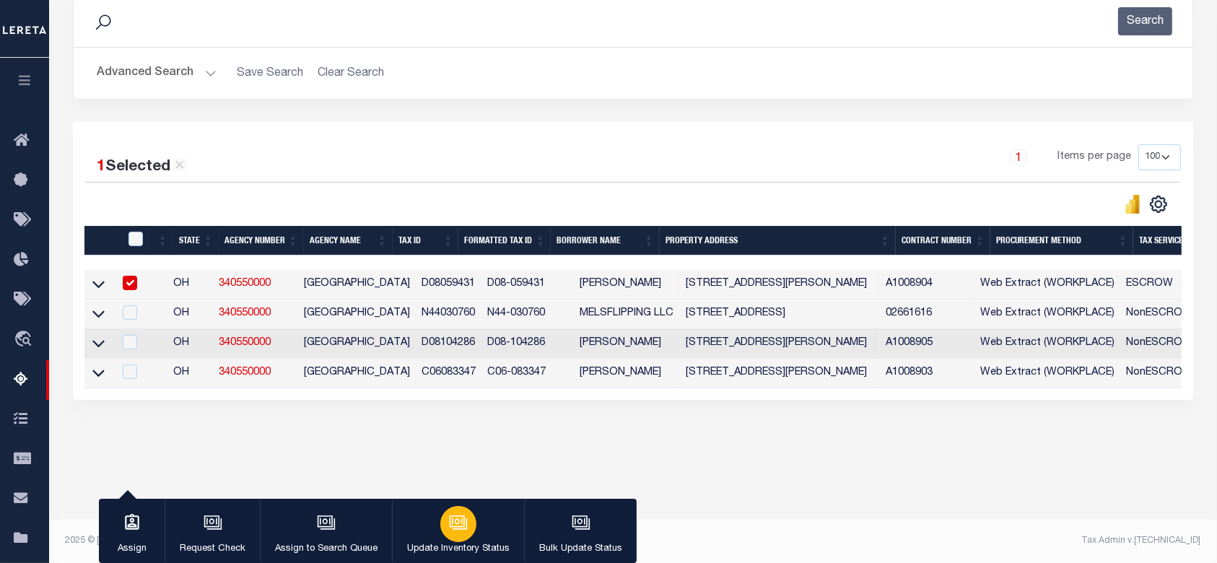
click at [443, 526] on div "button" at bounding box center [458, 524] width 36 height 36
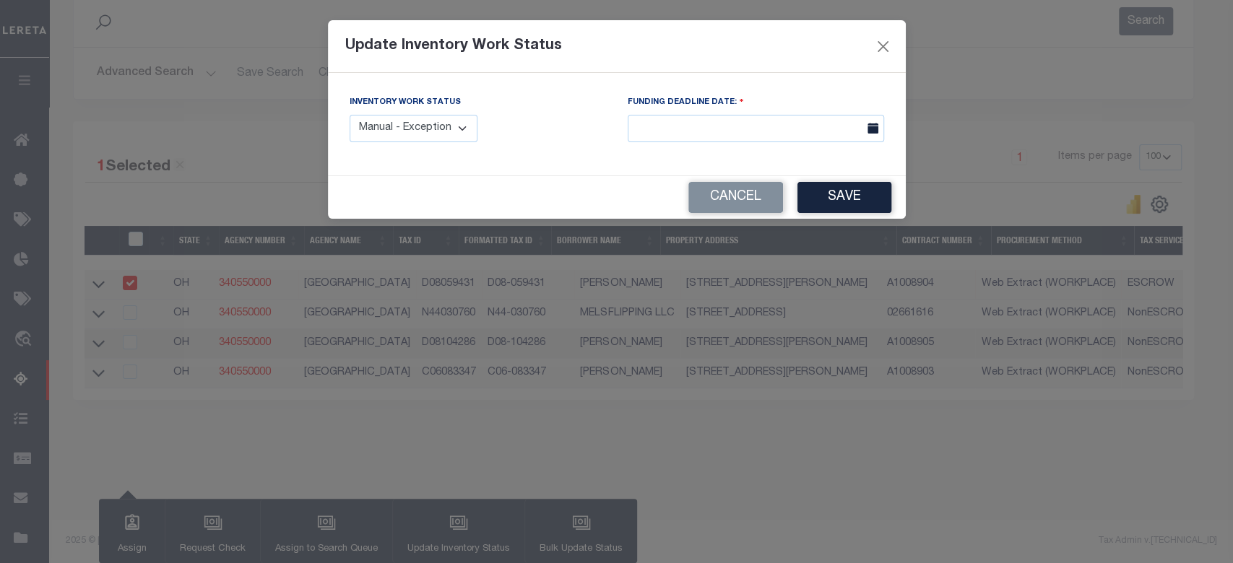
click at [444, 131] on select "Manual - Exception Pended - Awaiting Search Late Add Exception Completed" at bounding box center [413, 129] width 129 height 28
select select "4"
click at [349, 115] on select "Manual - Exception Pended - Awaiting Search Late Add Exception Completed" at bounding box center [413, 129] width 129 height 28
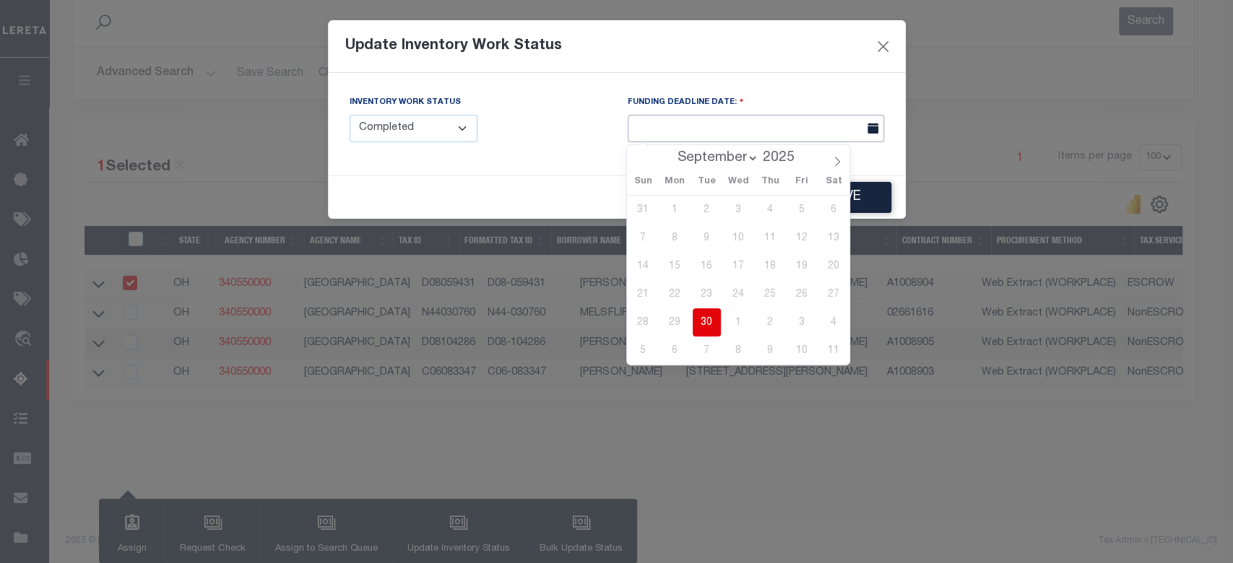
click at [793, 118] on input "text" at bounding box center [755, 129] width 256 height 28
click at [703, 320] on span "30" at bounding box center [706, 322] width 28 height 28
type input "[DATE]"
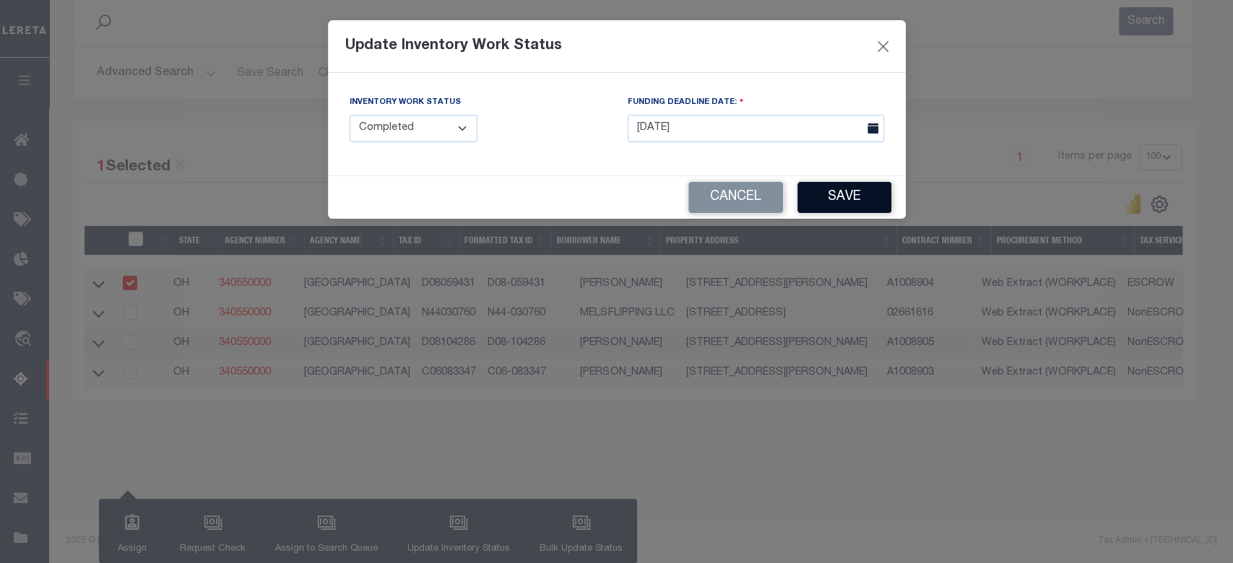
click at [853, 195] on button "Save" at bounding box center [844, 197] width 94 height 31
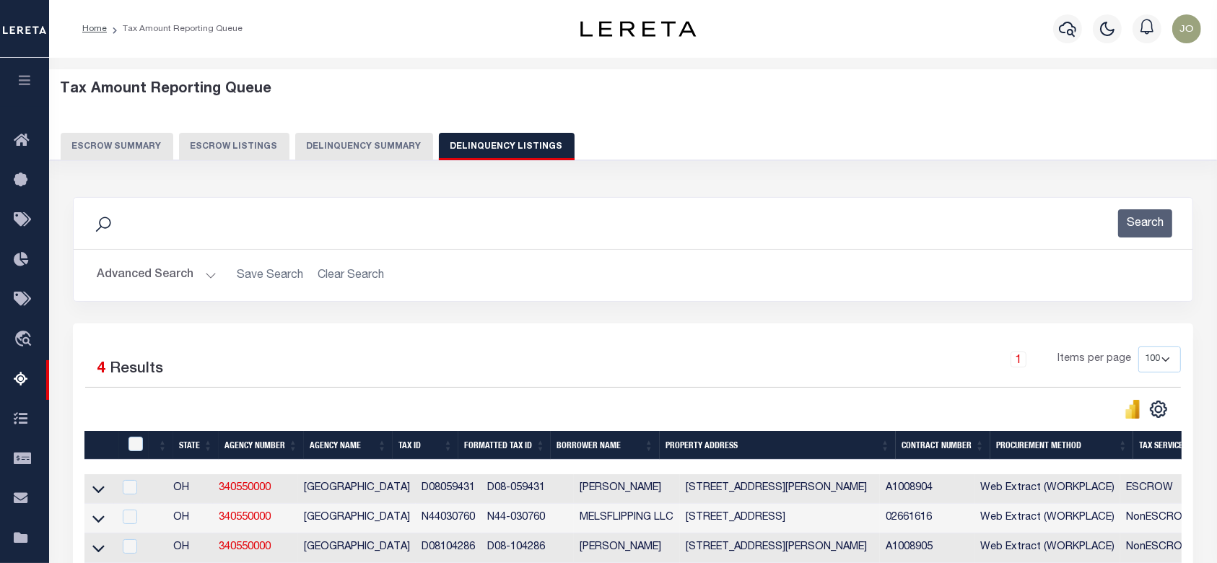
click at [356, 148] on button "Delinquency Summary" at bounding box center [364, 146] width 138 height 27
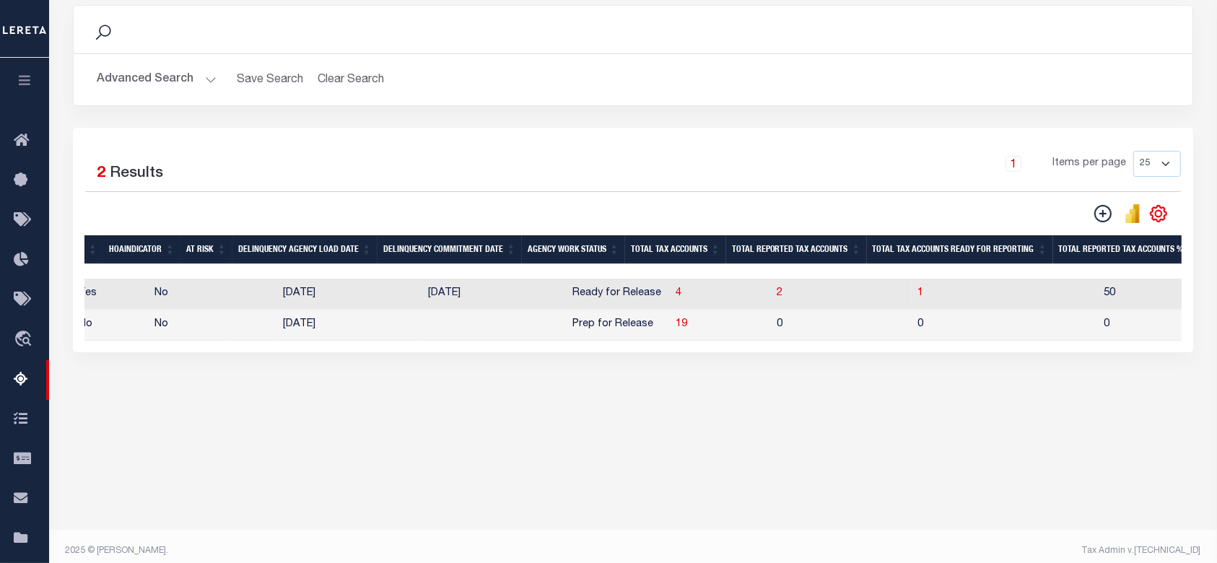
drag, startPoint x: 718, startPoint y: 352, endPoint x: 1064, endPoint y: 364, distance: 346.0
click at [1064, 364] on div "Data sync process is currently running, you may face some response delays. Sear…" at bounding box center [634, 193] width 1140 height 405
click at [871, 419] on div "Tax Amount Reporting Queue Escrow Summary Escrow Listings In" at bounding box center [633, 159] width 1160 height 559
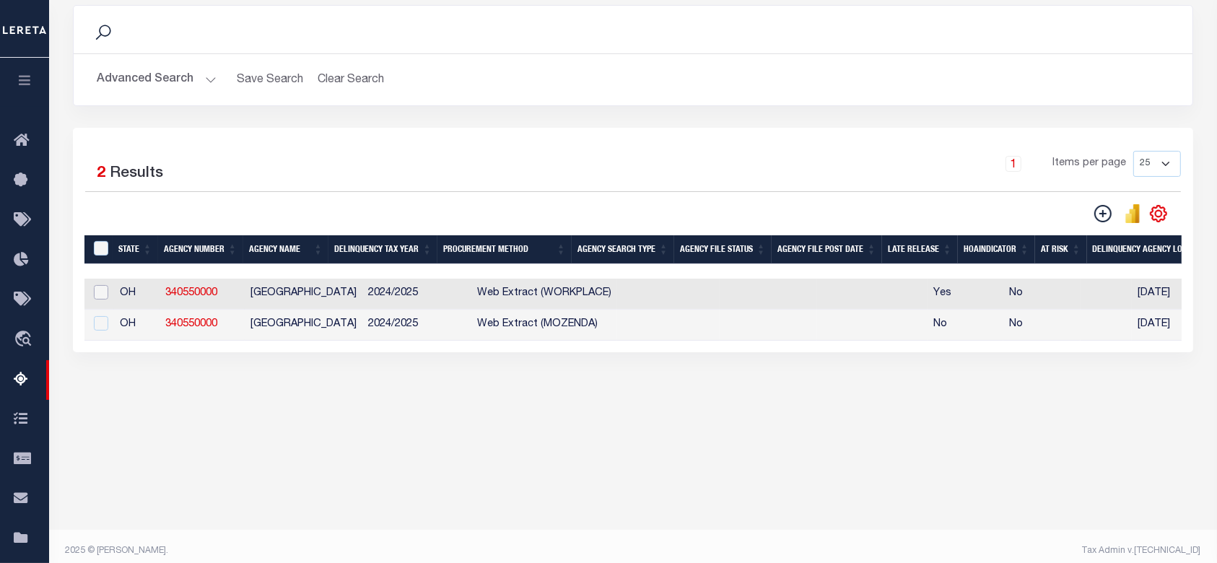
click at [99, 293] on input "checkbox" at bounding box center [101, 292] width 14 height 14
checkbox input "true"
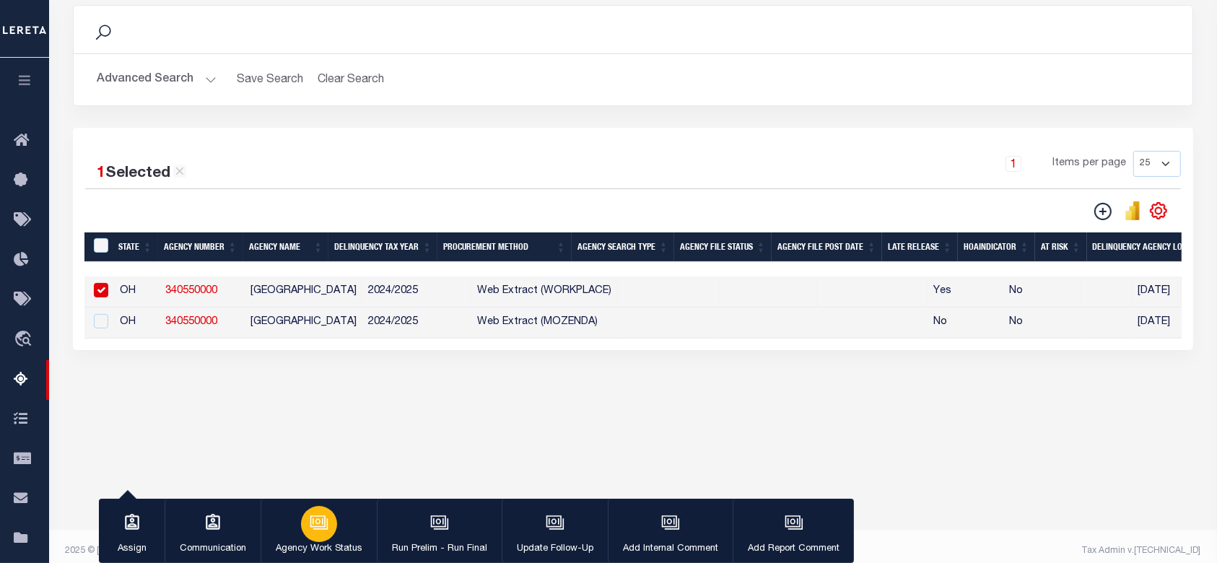
click at [335, 535] on button "Agency Work Status" at bounding box center [319, 531] width 116 height 65
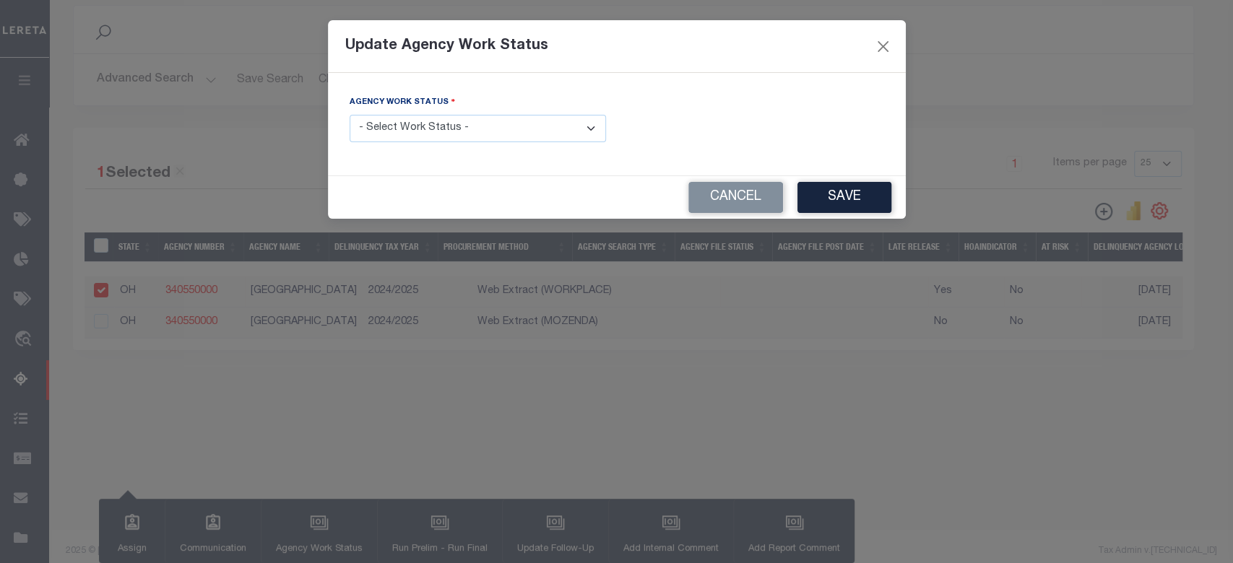
click at [392, 139] on select "- Select Work Status - In Progress Pending Agency Follow-up Pending QC Ready fo…" at bounding box center [477, 129] width 256 height 28
select select "6"
click at [349, 115] on select "- Select Work Status - In Progress Pending Agency Follow-up Pending QC Ready fo…" at bounding box center [477, 129] width 256 height 28
click at [866, 173] on div "Agency Work Status - Select Work Status - In Progress Pending Agency Follow-up …" at bounding box center [617, 124] width 578 height 103
click at [866, 194] on button "Save" at bounding box center [844, 197] width 94 height 31
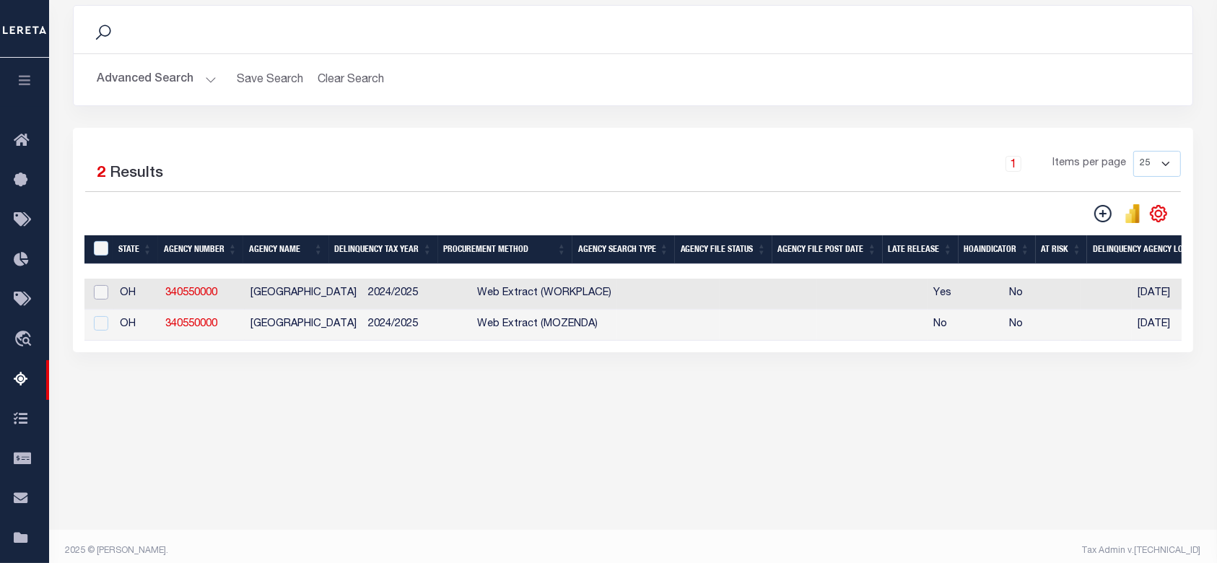
click at [104, 292] on input "checkbox" at bounding box center [101, 292] width 14 height 14
checkbox input "true"
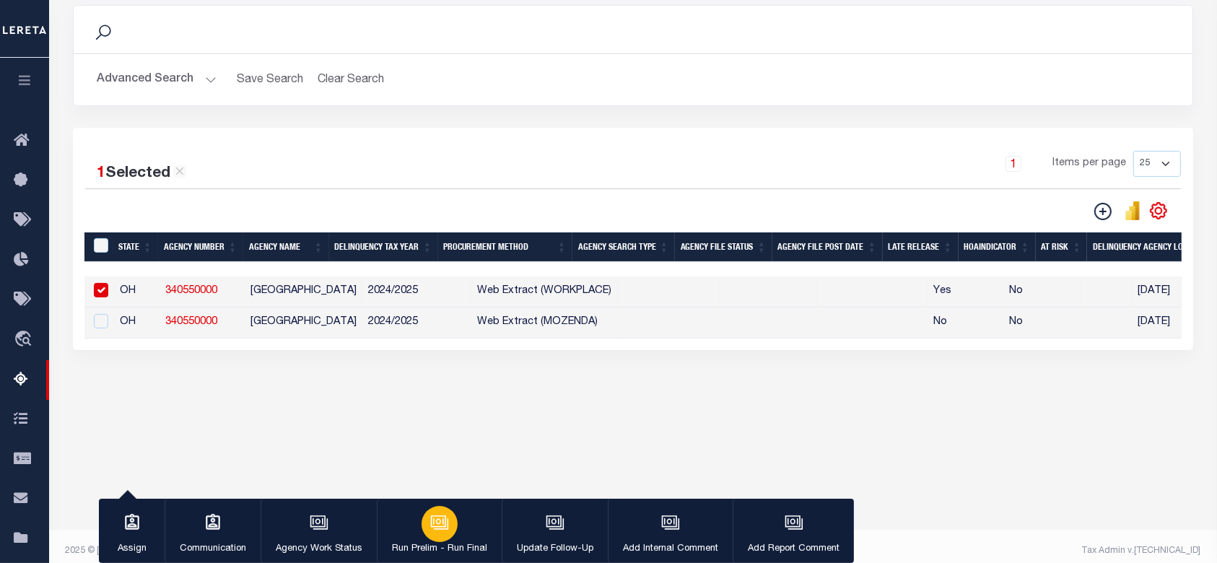
drag, startPoint x: 436, startPoint y: 529, endPoint x: 432, endPoint y: 459, distance: 69.5
click at [436, 529] on icon "button" at bounding box center [439, 522] width 19 height 19
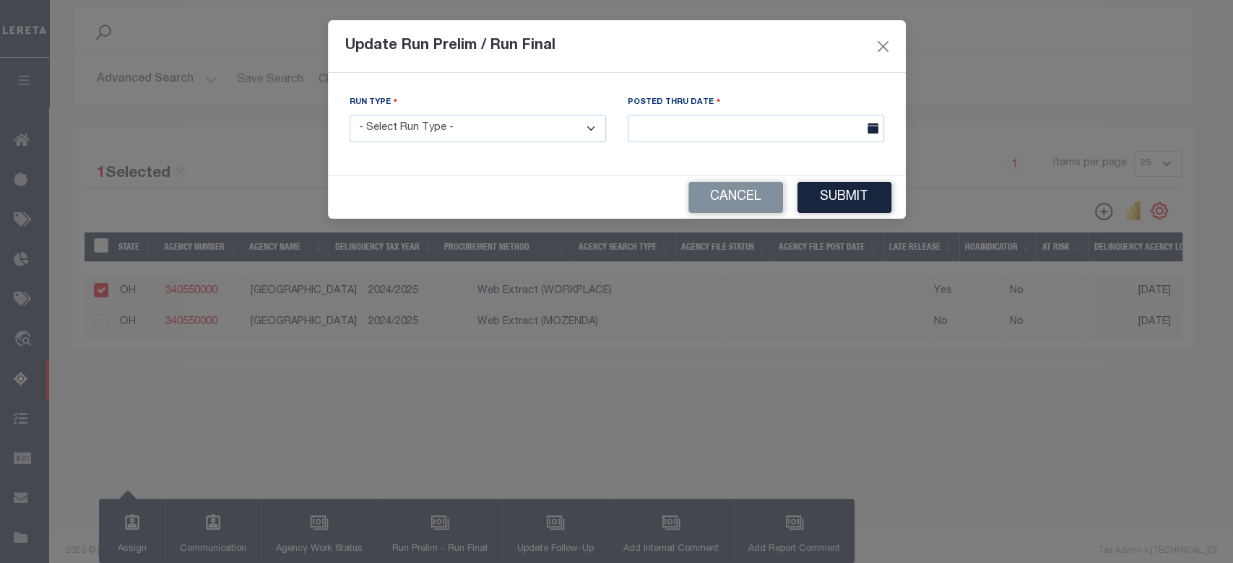
click at [425, 123] on select "- Select Run Type - Prelim Run Final Run" at bounding box center [477, 129] width 256 height 28
select select "F"
click at [349, 115] on select "- Select Run Type - Prelim Run Final Run" at bounding box center [477, 129] width 256 height 28
click at [739, 113] on div "Posted Thru Date" at bounding box center [755, 119] width 256 height 48
click at [761, 118] on input "text" at bounding box center [755, 129] width 256 height 28
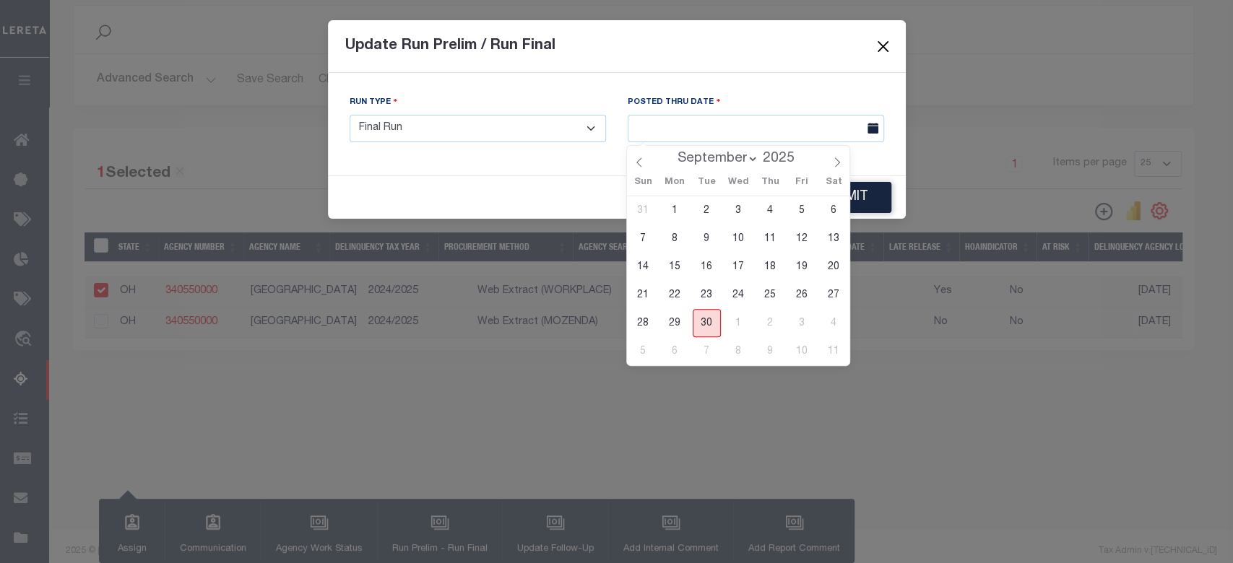
click at [708, 323] on span "30" at bounding box center [706, 323] width 28 height 28
type input "[DATE]"
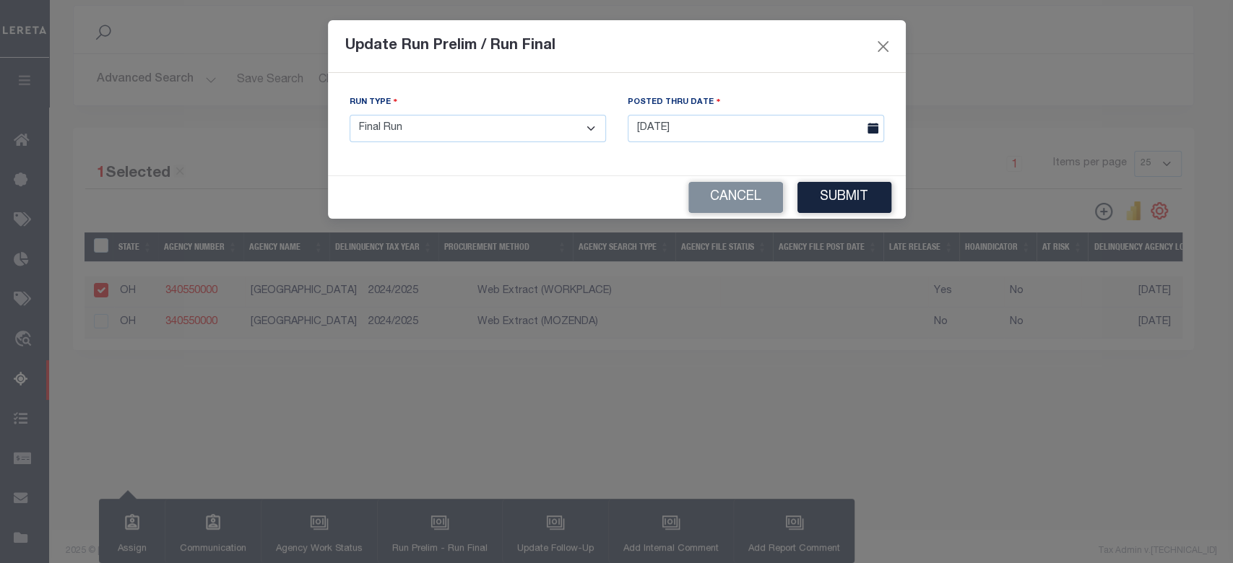
click at [834, 204] on button "Submit" at bounding box center [844, 197] width 94 height 31
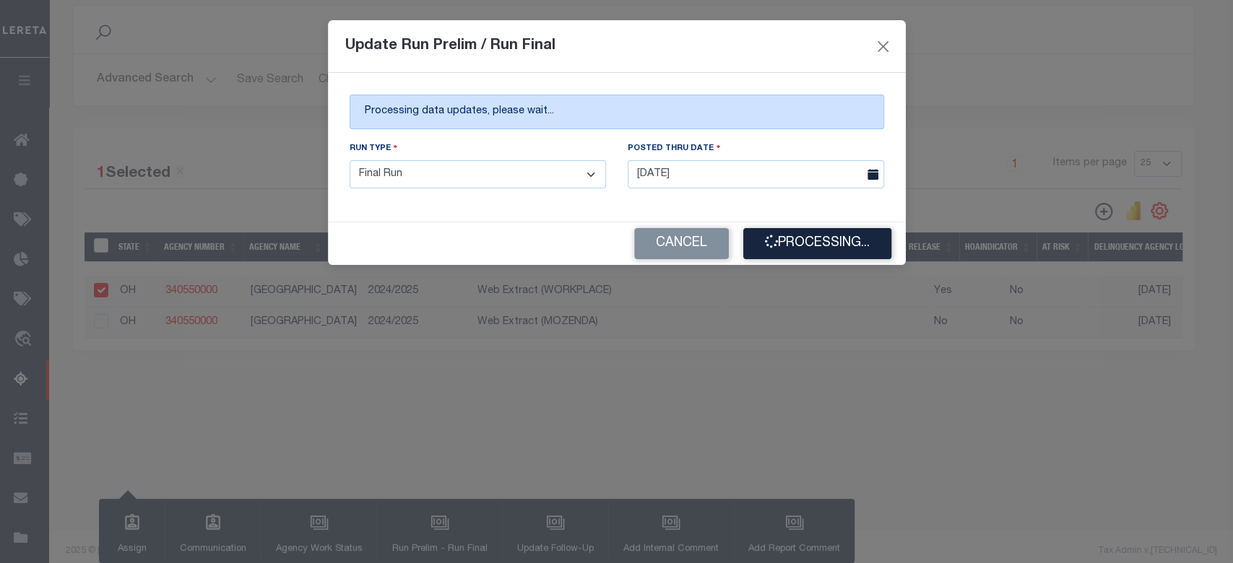
click at [552, 112] on div "Processing data updates, please wait..." at bounding box center [616, 112] width 534 height 35
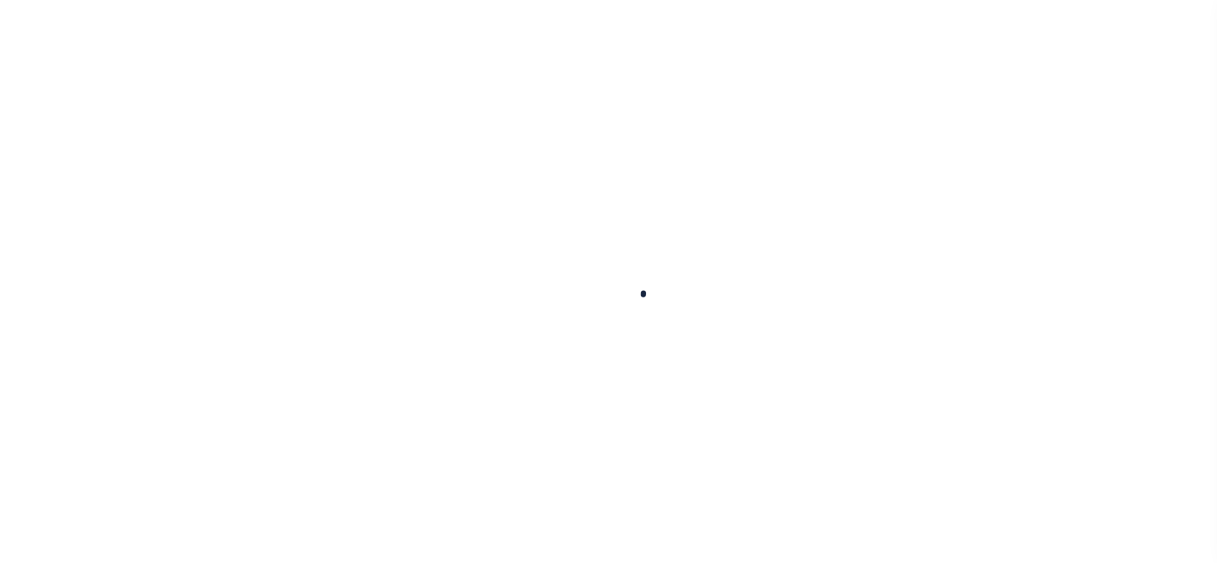
select select
checkbox input "false"
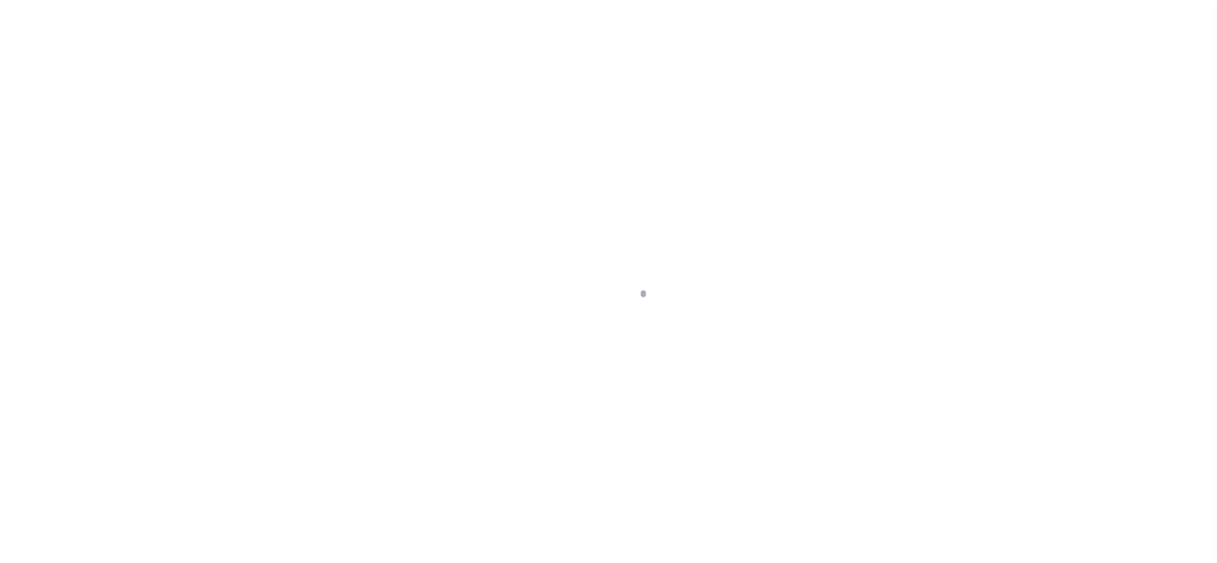
checkbox input "false"
type input "3910900000"
